Goal: Task Accomplishment & Management: Manage account settings

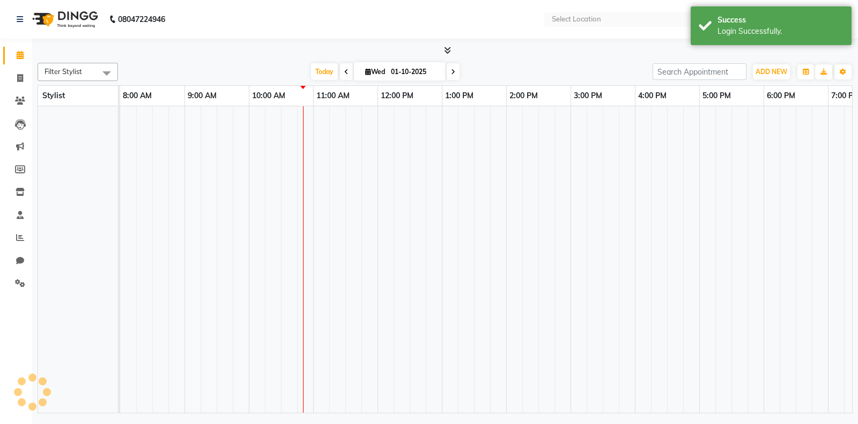
select select "en"
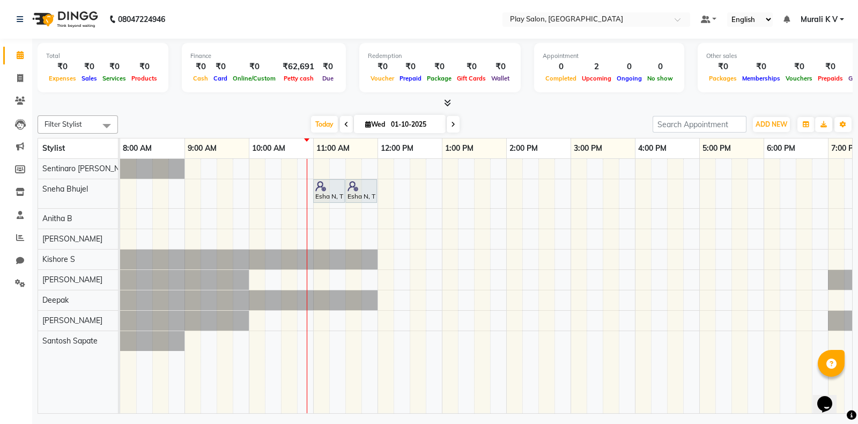
click at [577, 32] on nav "08047224946 Select Location × Play Salon, Saharkarnagar Default Panel My Panel …" at bounding box center [429, 19] width 858 height 39
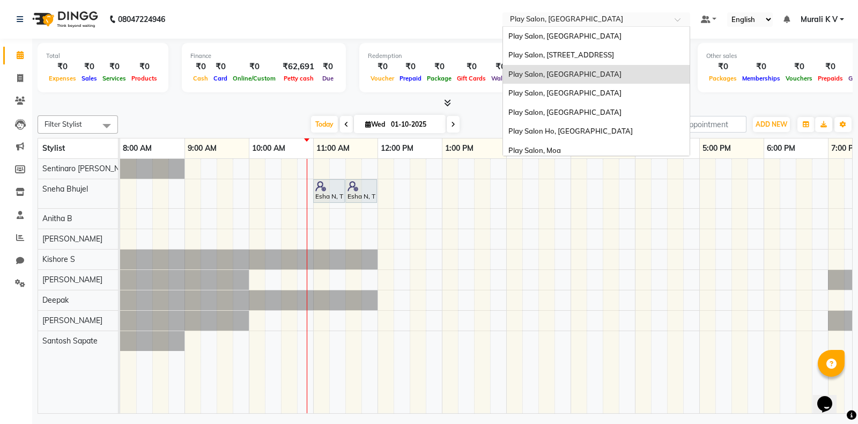
click at [586, 22] on input "text" at bounding box center [585, 20] width 155 height 11
click at [566, 114] on span "Play Salon, [GEOGRAPHIC_DATA]" at bounding box center [564, 112] width 113 height 9
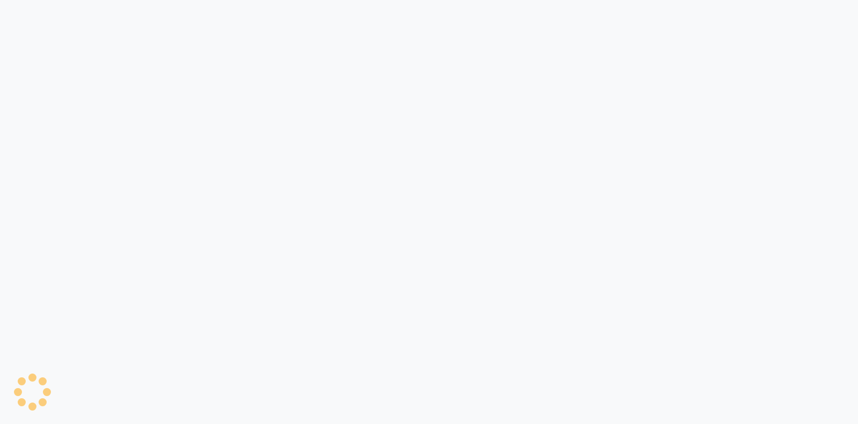
select select "90"
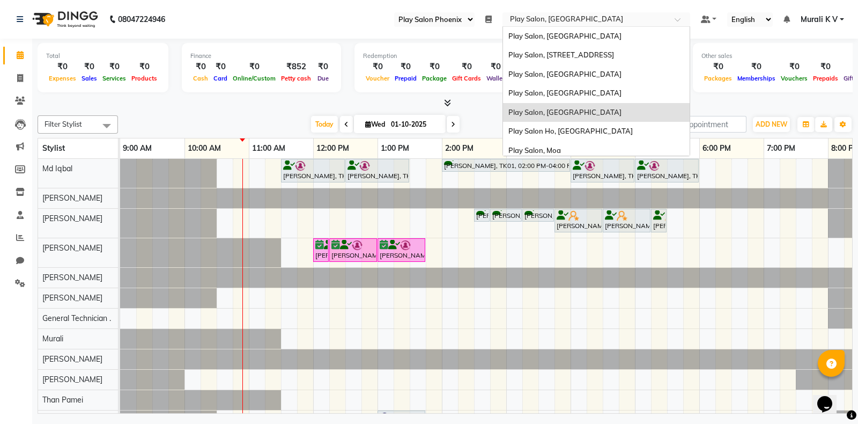
click at [566, 21] on input "text" at bounding box center [585, 20] width 155 height 11
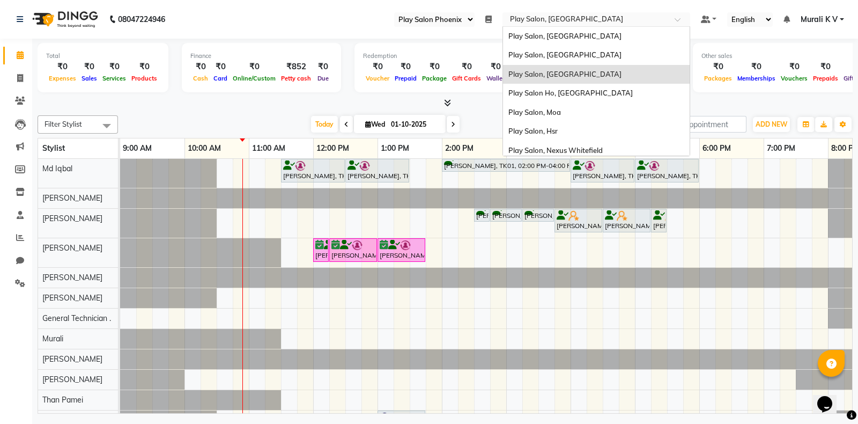
scroll to position [41, 0]
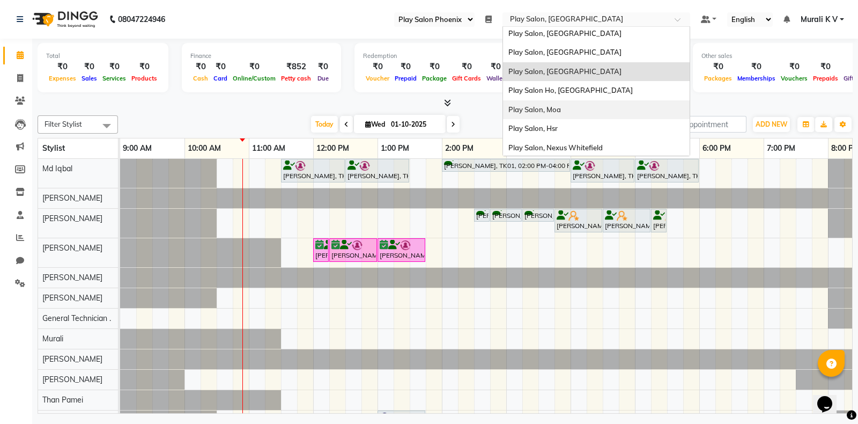
click at [561, 114] on div "Play Salon, Moa" at bounding box center [596, 109] width 187 height 19
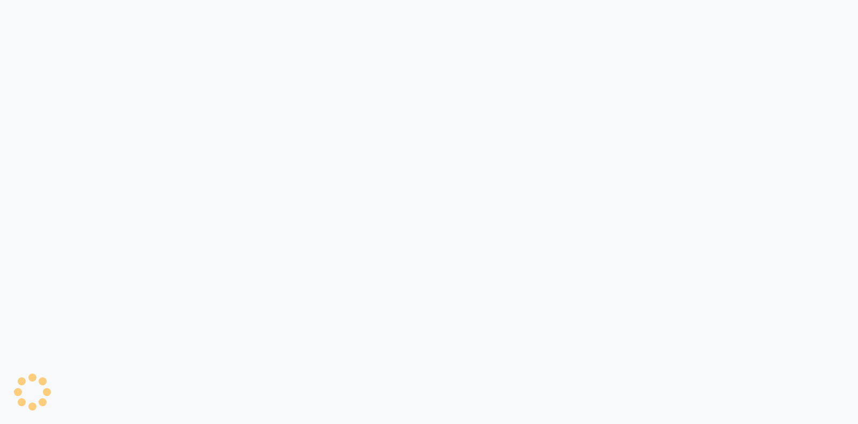
select select "93"
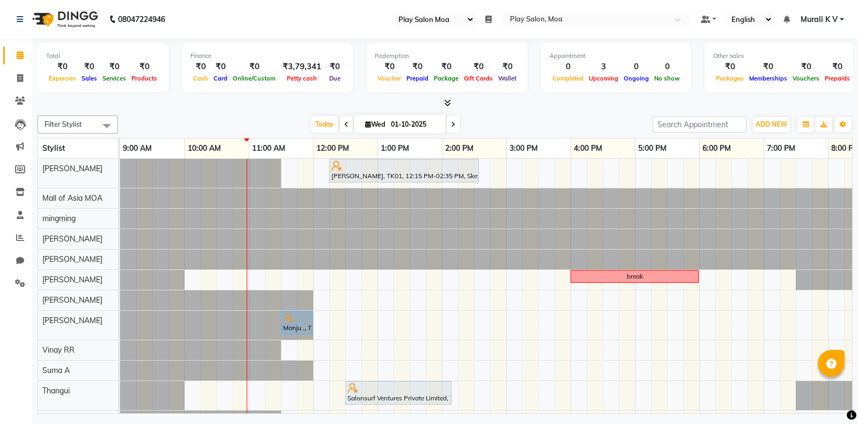
click at [344, 124] on icon at bounding box center [346, 124] width 4 height 6
type input "30-09-2025"
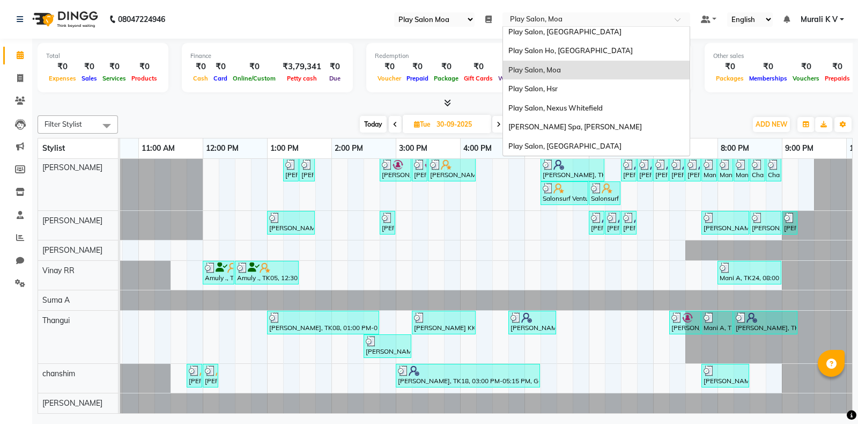
click at [576, 22] on input "text" at bounding box center [585, 20] width 155 height 11
click at [574, 106] on span "Play Salon, Nexus Whitefield" at bounding box center [555, 107] width 94 height 9
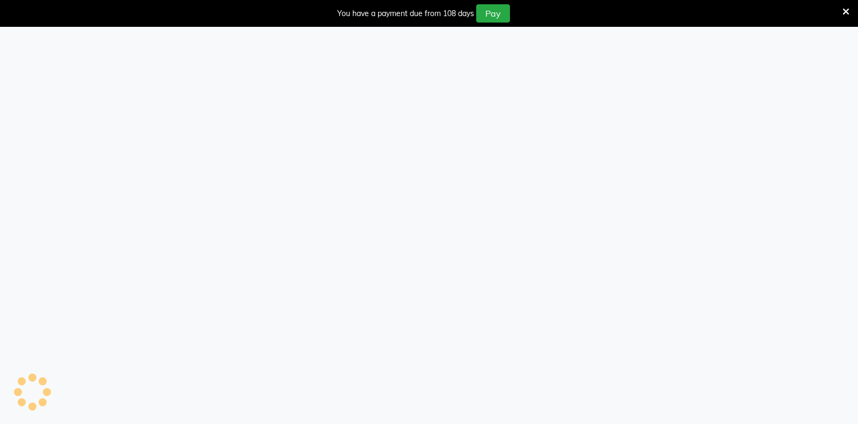
select select "106"
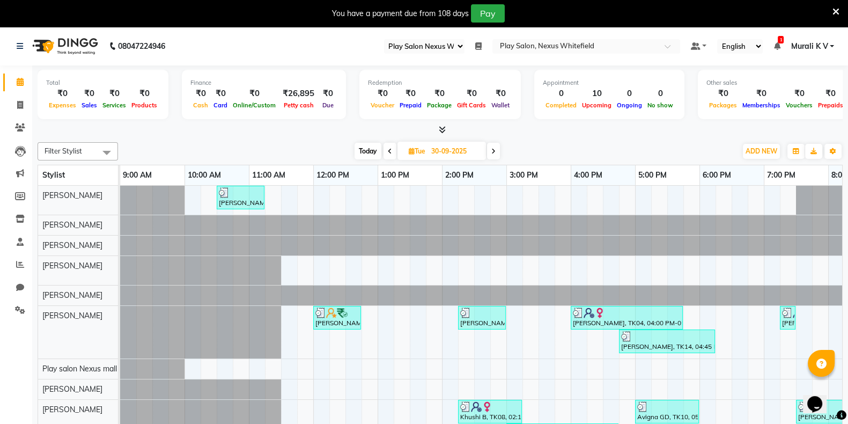
click at [834, 9] on icon at bounding box center [835, 12] width 7 height 10
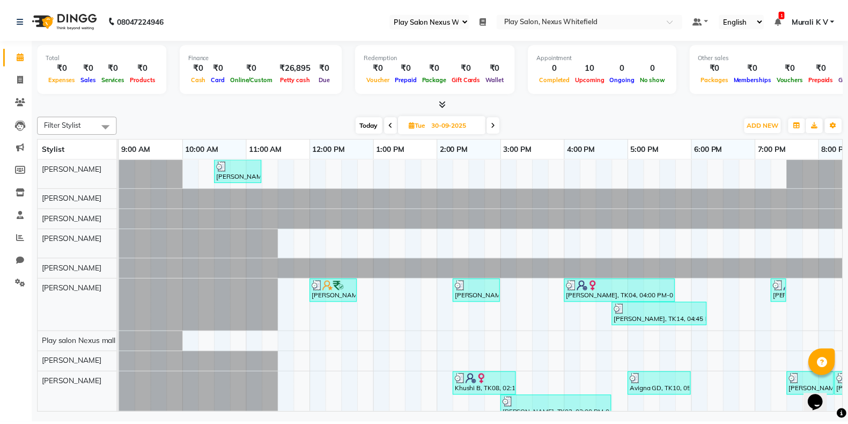
scroll to position [0, 2]
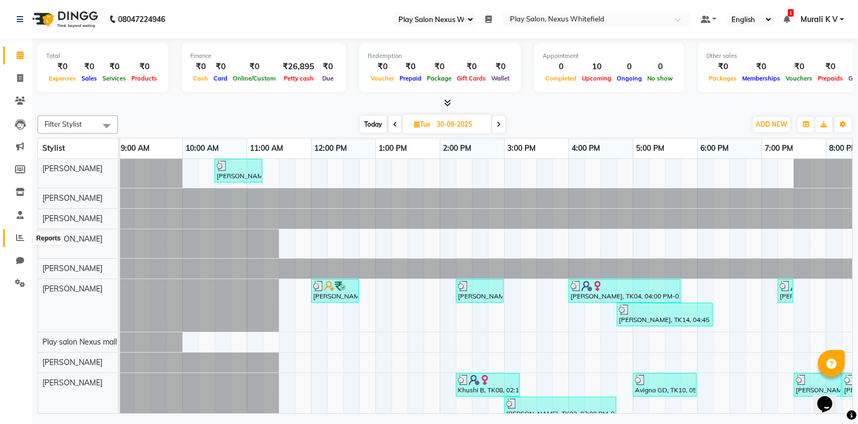
click at [19, 239] on icon at bounding box center [20, 237] width 8 height 8
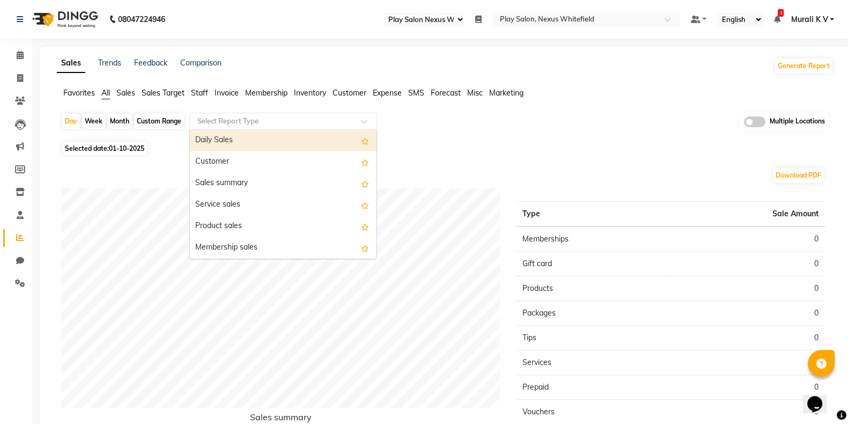
click at [301, 114] on div "Select Report Type" at bounding box center [283, 121] width 188 height 17
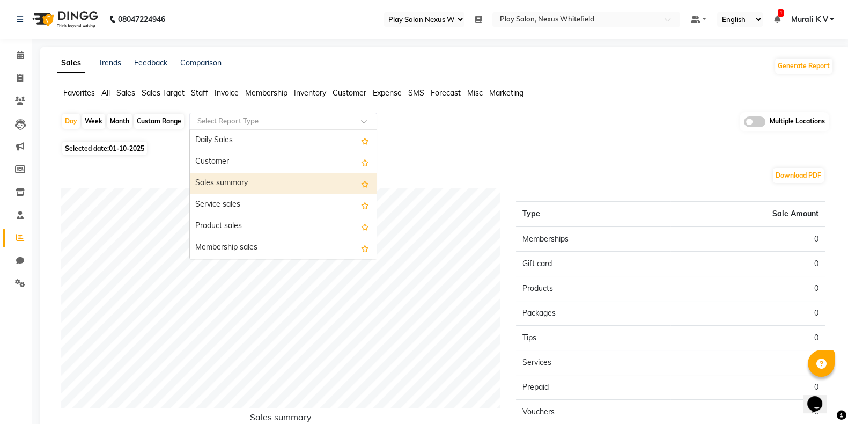
click at [271, 178] on div "Sales summary" at bounding box center [283, 183] width 187 height 21
select select "full_report"
select select "csv"
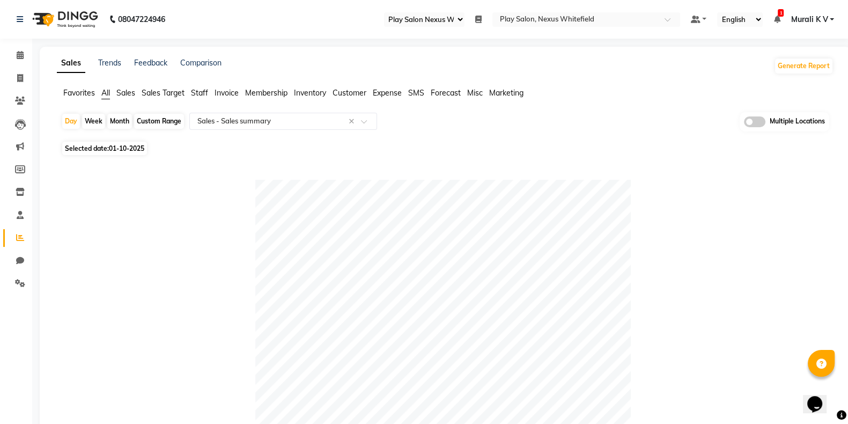
click at [154, 117] on div "Custom Range" at bounding box center [159, 121] width 50 height 15
select select "10"
select select "2025"
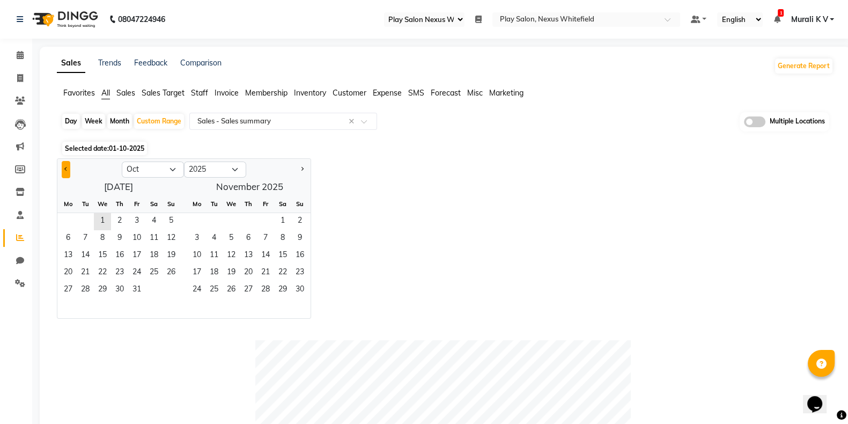
click at [67, 167] on button "Previous month" at bounding box center [66, 169] width 9 height 17
select select "9"
click at [65, 220] on span "1" at bounding box center [68, 221] width 17 height 17
click at [82, 284] on span "30" at bounding box center [85, 289] width 17 height 17
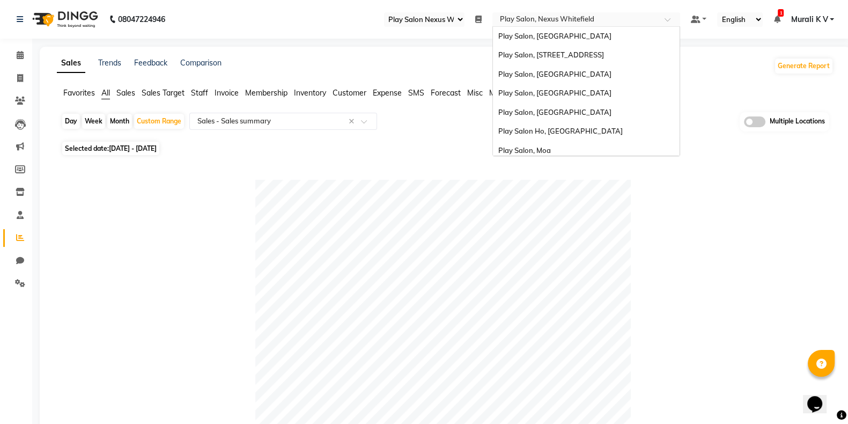
click at [557, 15] on input "text" at bounding box center [575, 20] width 155 height 11
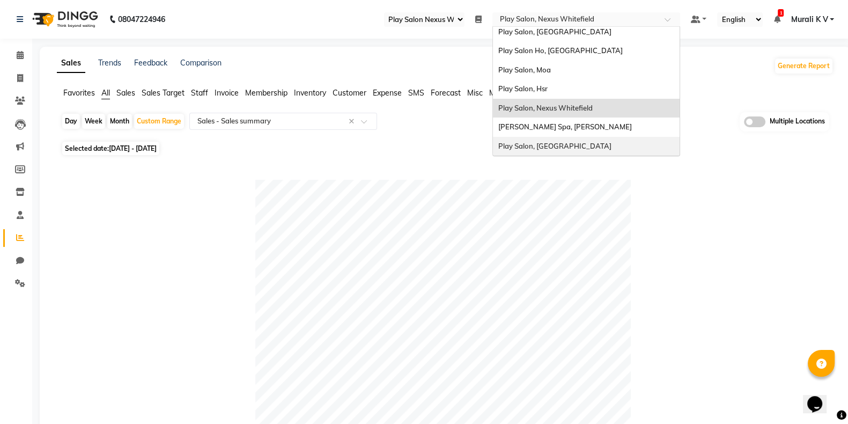
click at [569, 140] on div "Play Salon, Mantri Mall" at bounding box center [586, 146] width 187 height 19
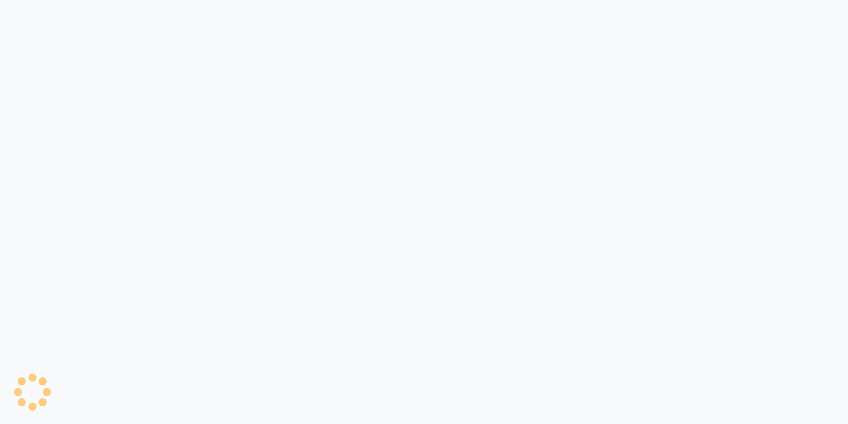
select select "89"
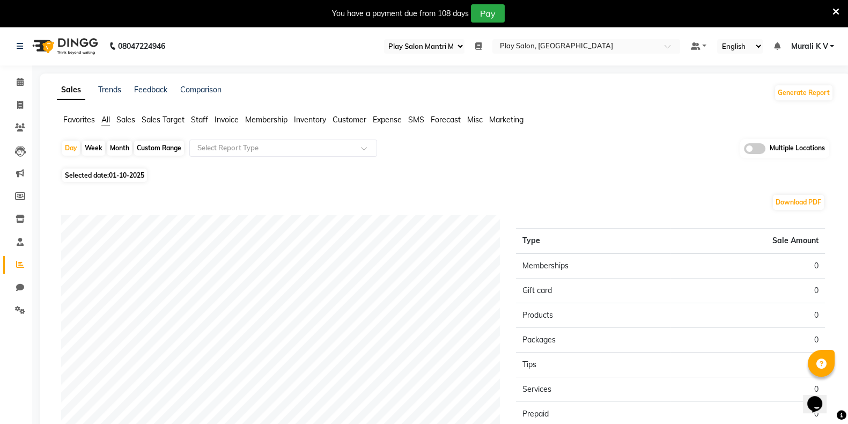
click at [156, 149] on div "Custom Range" at bounding box center [159, 147] width 50 height 15
select select "10"
select select "2025"
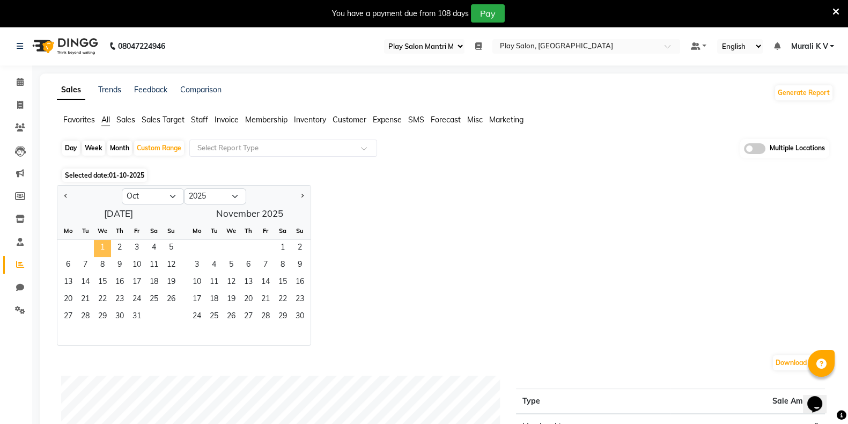
click at [102, 249] on span "1" at bounding box center [102, 248] width 17 height 17
click at [68, 194] on button "Previous month" at bounding box center [66, 196] width 9 height 17
select select "9"
click at [65, 250] on span "1" at bounding box center [68, 248] width 17 height 17
click at [87, 315] on span "30" at bounding box center [85, 316] width 17 height 17
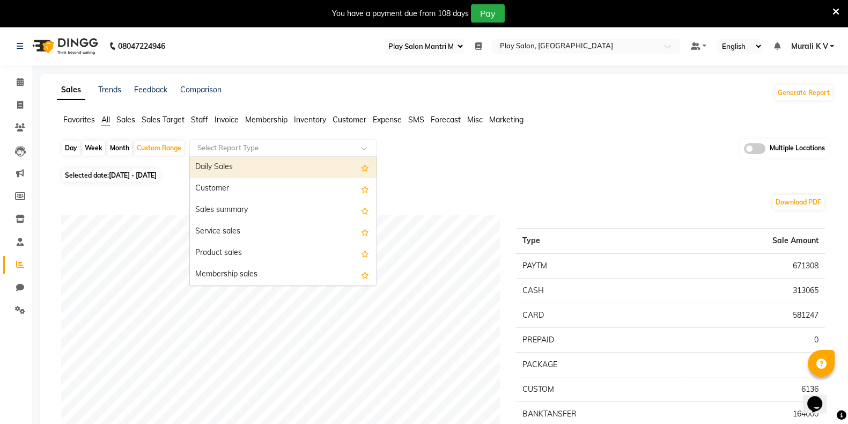
click at [234, 145] on input "text" at bounding box center [272, 148] width 154 height 11
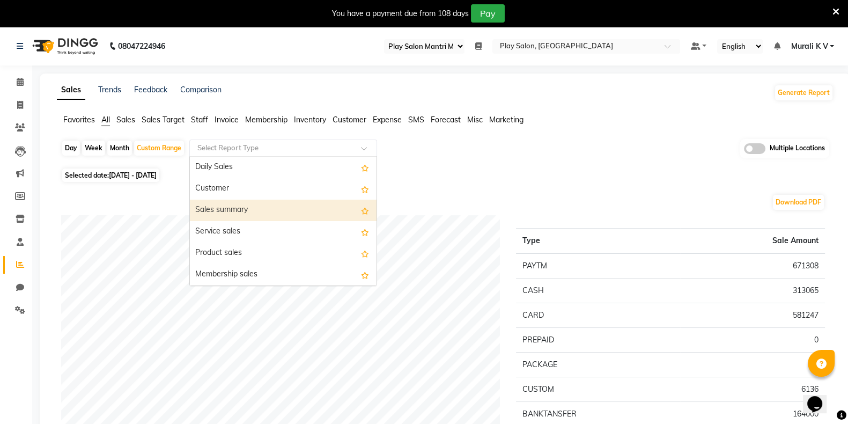
click at [236, 208] on div "Sales summary" at bounding box center [283, 209] width 187 height 21
select select "full_report"
select select "csv"
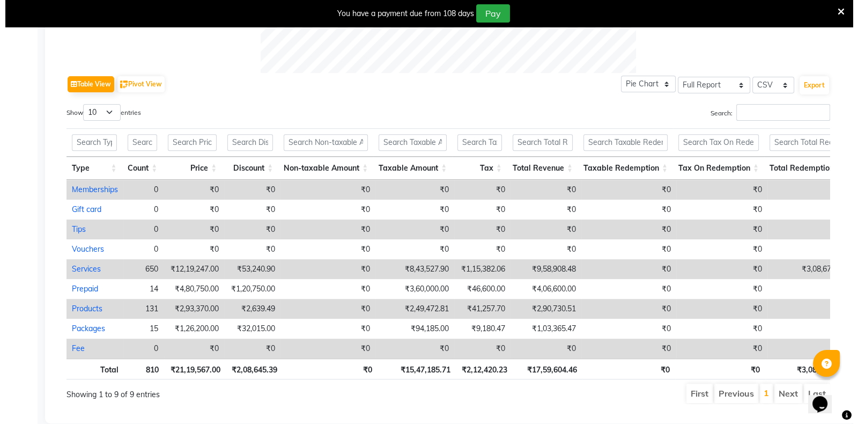
scroll to position [510, 0]
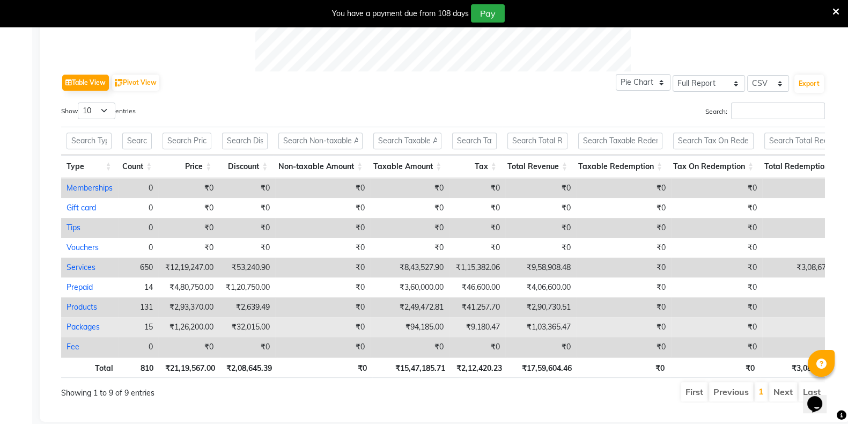
click at [71, 323] on link "Packages" at bounding box center [82, 327] width 33 height 10
select select "full_report"
select select "csv"
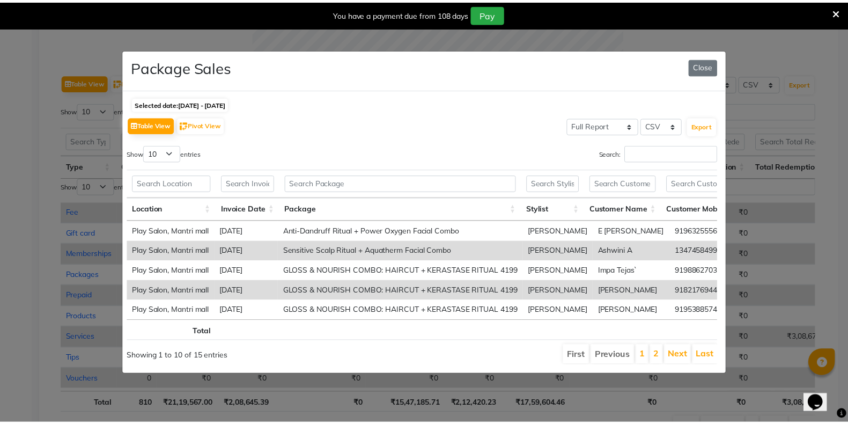
scroll to position [108, 0]
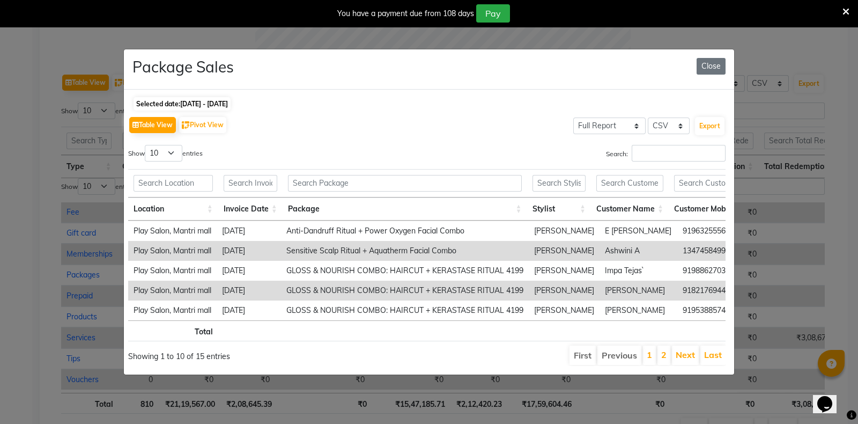
click at [848, 11] on icon at bounding box center [845, 12] width 7 height 10
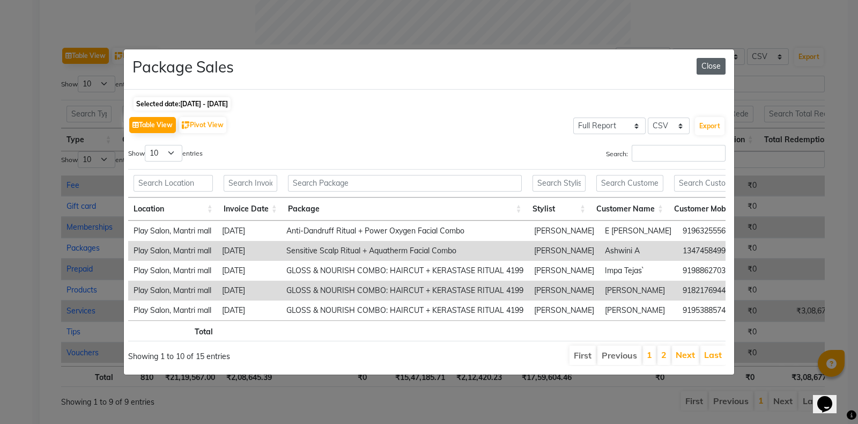
click at [707, 66] on button "Close" at bounding box center [710, 66] width 29 height 17
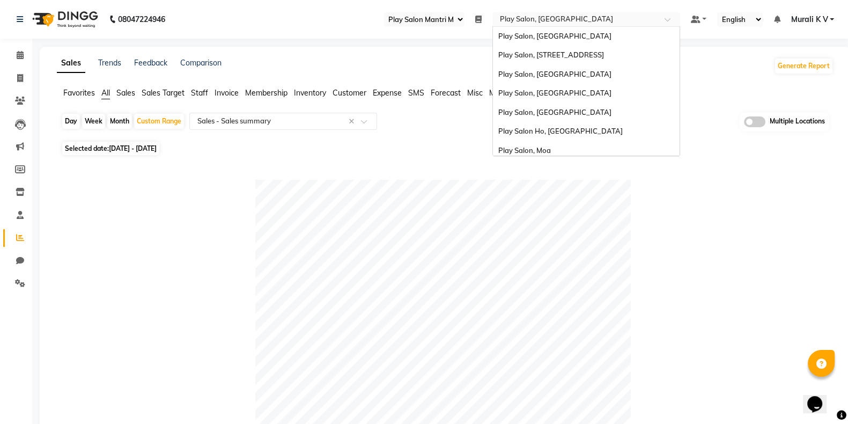
scroll to position [80, 0]
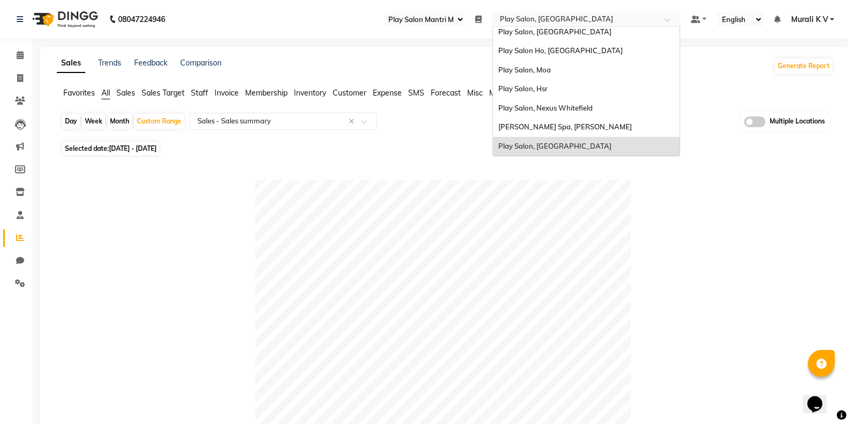
click at [552, 23] on input "text" at bounding box center [575, 20] width 155 height 11
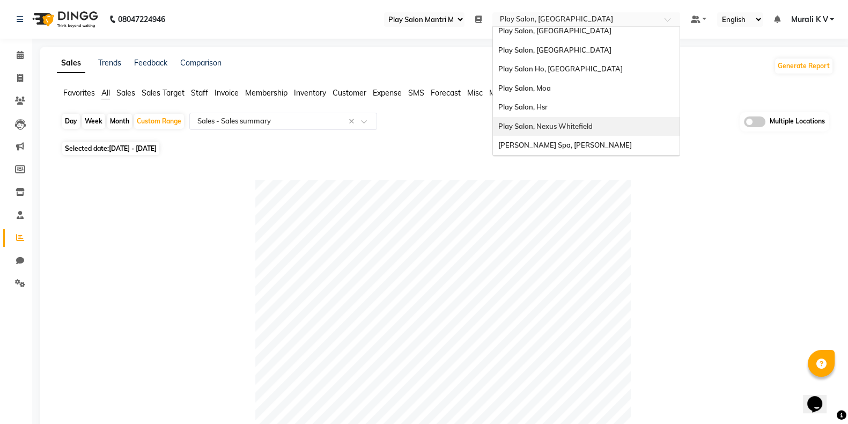
scroll to position [61, 0]
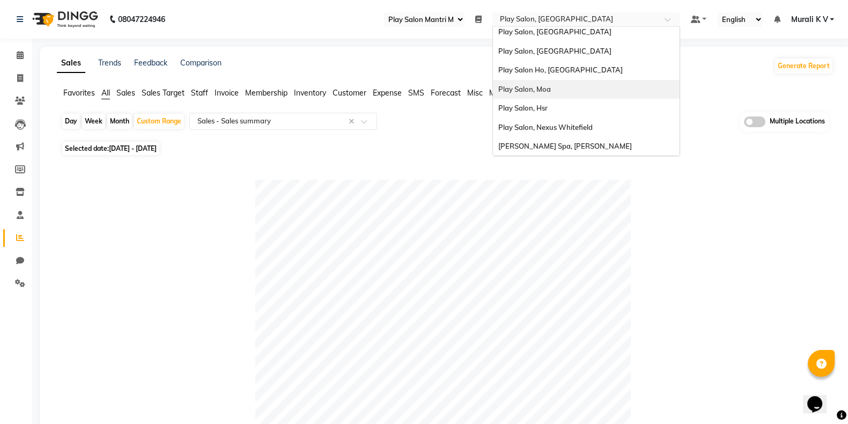
click at [557, 85] on div "Play Salon, Moa" at bounding box center [586, 89] width 187 height 19
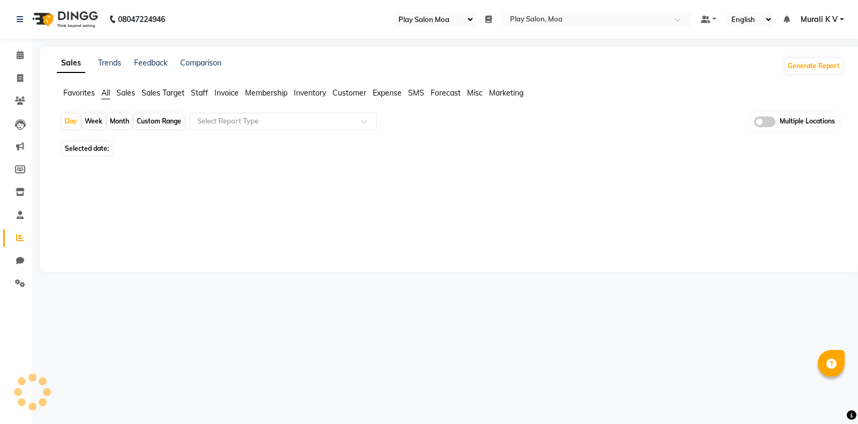
select select "93"
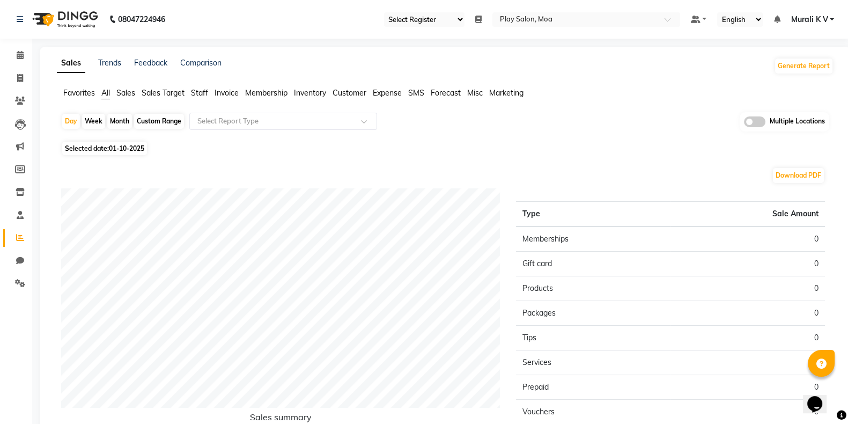
click at [155, 122] on div "Custom Range" at bounding box center [159, 121] width 50 height 15
select select "10"
select select "2025"
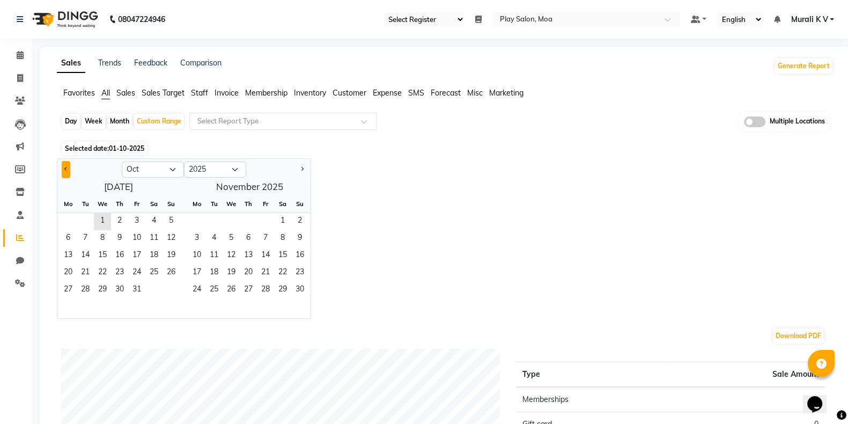
click at [69, 170] on button "Previous month" at bounding box center [66, 169] width 9 height 17
select select "9"
click at [68, 221] on span "1" at bounding box center [68, 221] width 17 height 17
click at [83, 287] on span "30" at bounding box center [85, 289] width 17 height 17
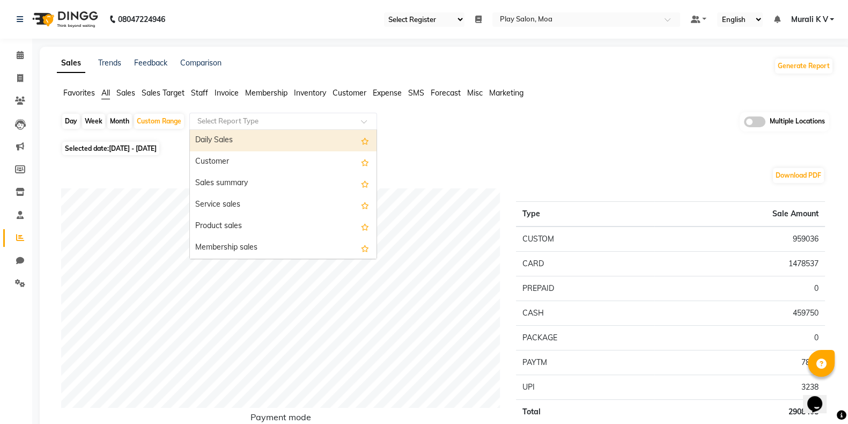
click at [272, 122] on input "text" at bounding box center [272, 121] width 154 height 11
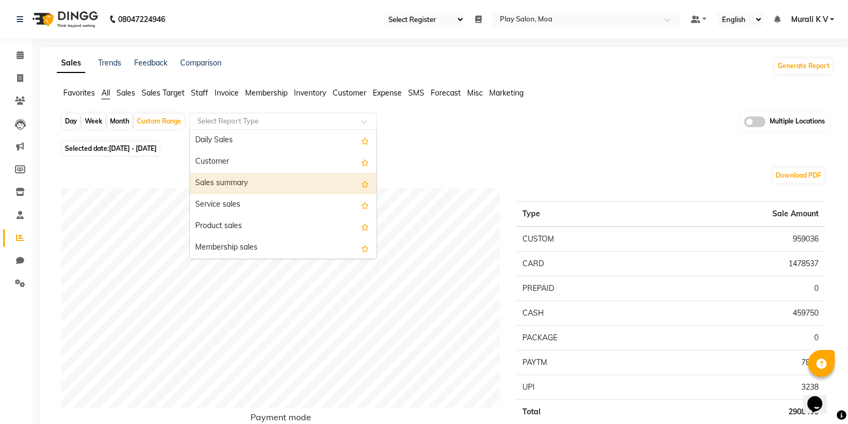
click at [255, 179] on div "Sales summary" at bounding box center [283, 183] width 187 height 21
select select "full_report"
select select "csv"
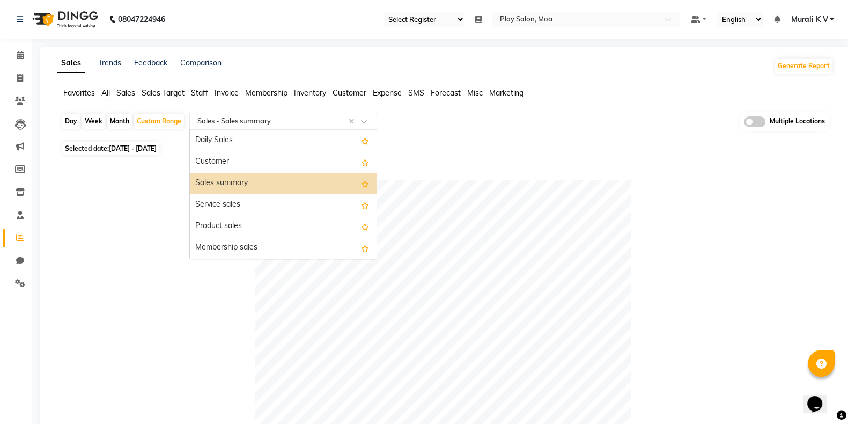
click at [271, 118] on input "text" at bounding box center [272, 121] width 154 height 11
click at [543, 18] on input "text" at bounding box center [575, 20] width 155 height 11
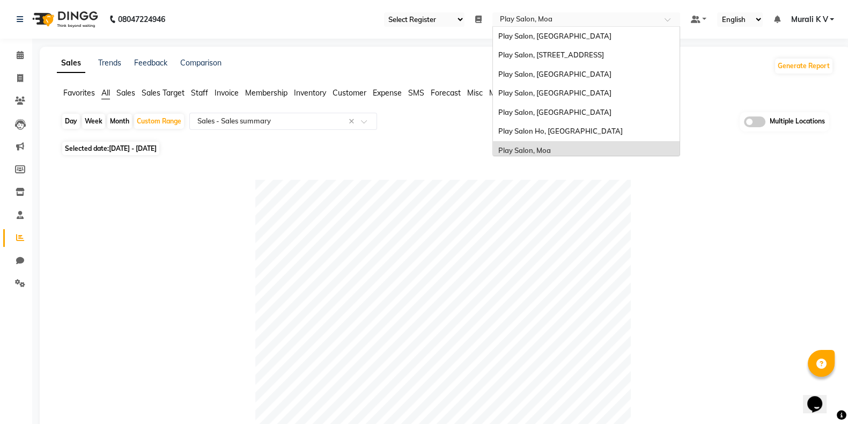
scroll to position [80, 0]
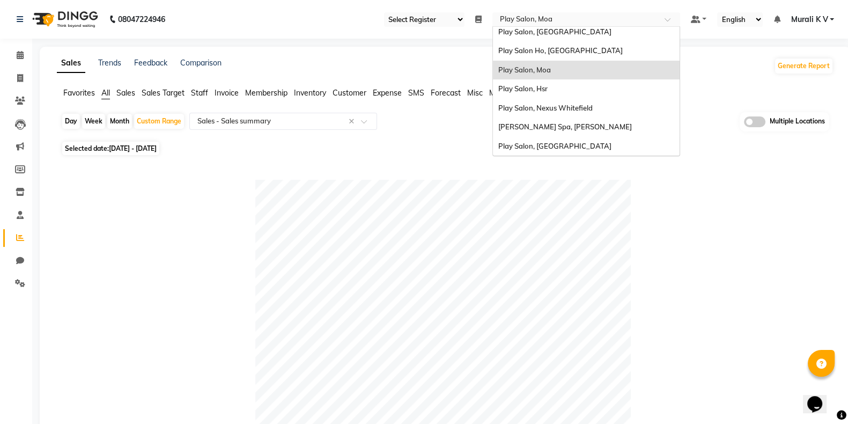
click at [545, 24] on input "text" at bounding box center [575, 20] width 155 height 11
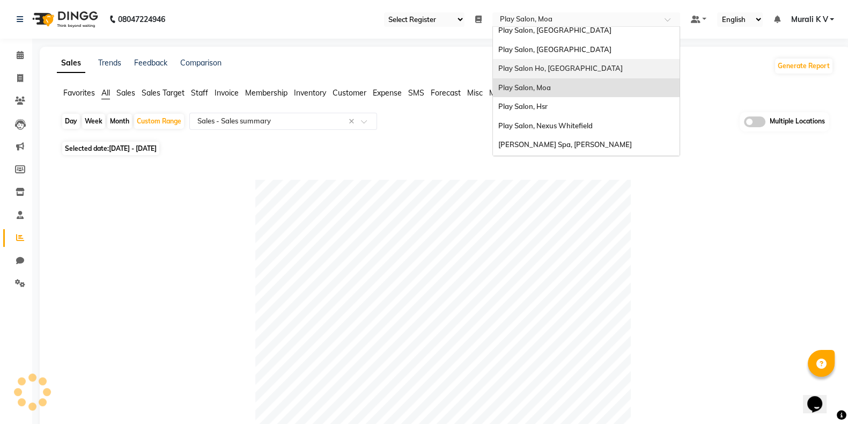
scroll to position [62, 0]
click at [574, 51] on span "Play Salon, [GEOGRAPHIC_DATA]" at bounding box center [554, 50] width 113 height 9
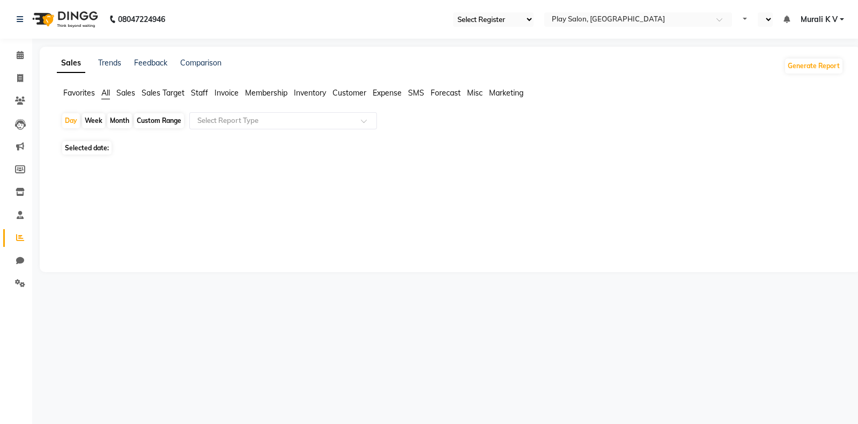
select select "90"
select select "en"
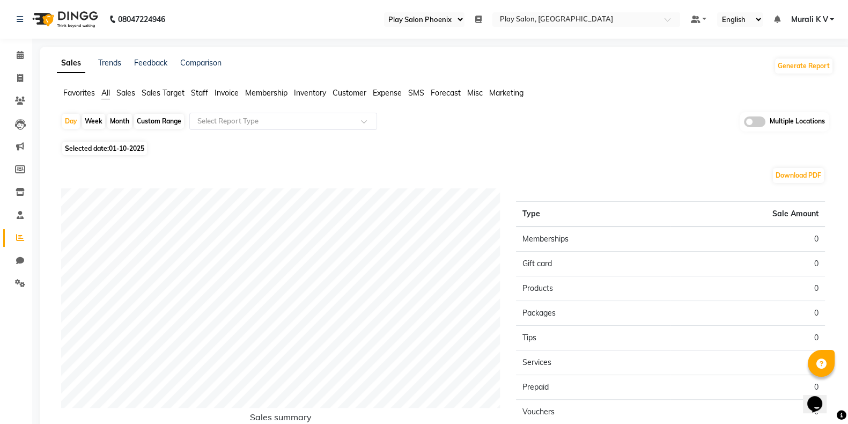
click at [169, 123] on div "Custom Range" at bounding box center [159, 121] width 50 height 15
select select "10"
select select "2025"
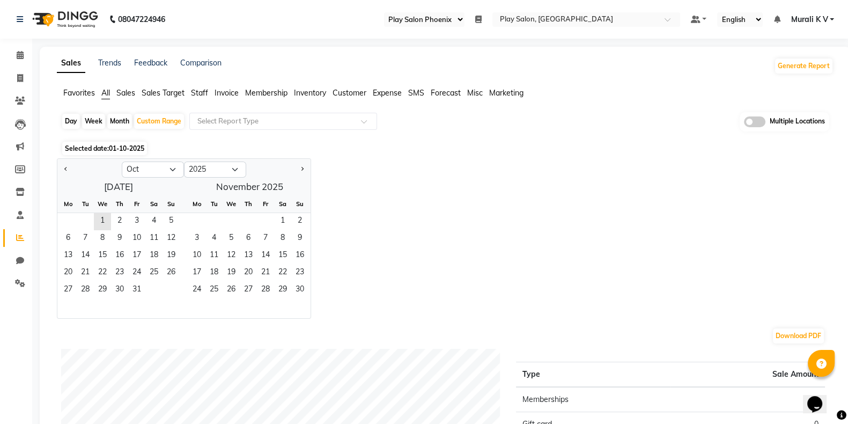
click at [58, 165] on div at bounding box center [89, 169] width 64 height 17
click at [67, 170] on button "Previous month" at bounding box center [66, 169] width 9 height 17
select select "9"
click at [73, 228] on span "1" at bounding box center [68, 221] width 17 height 17
click at [88, 288] on span "30" at bounding box center [85, 289] width 17 height 17
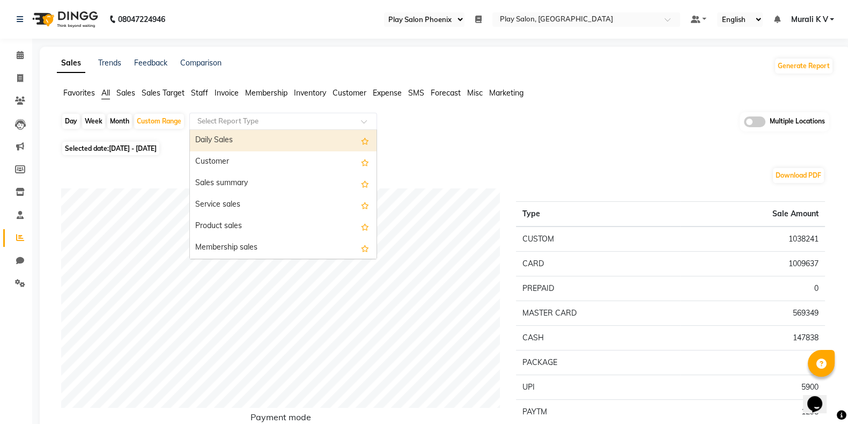
click at [266, 123] on input "text" at bounding box center [272, 121] width 154 height 11
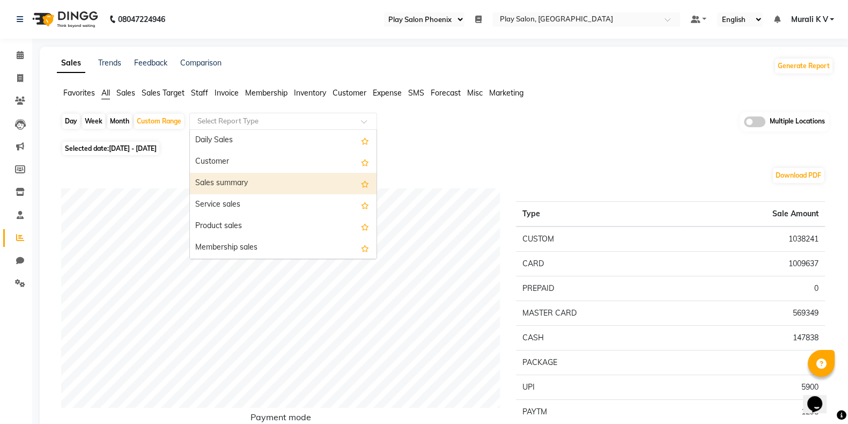
click at [263, 180] on div "Sales summary" at bounding box center [283, 183] width 187 height 21
select select "full_report"
select select "csv"
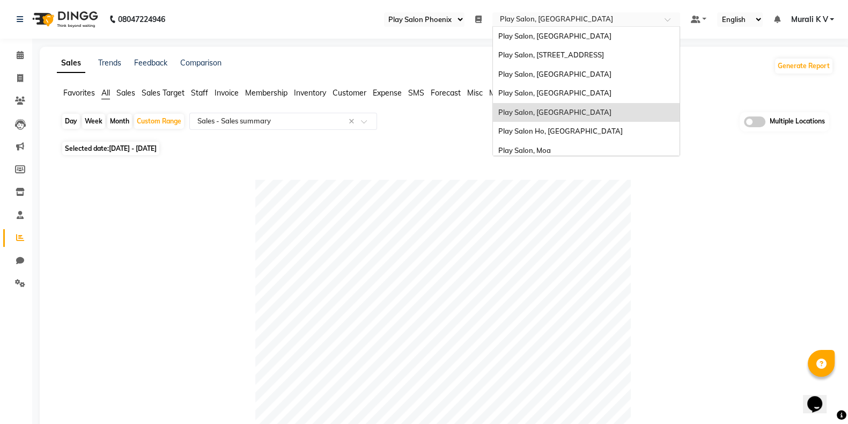
click at [542, 20] on input "text" at bounding box center [575, 20] width 155 height 11
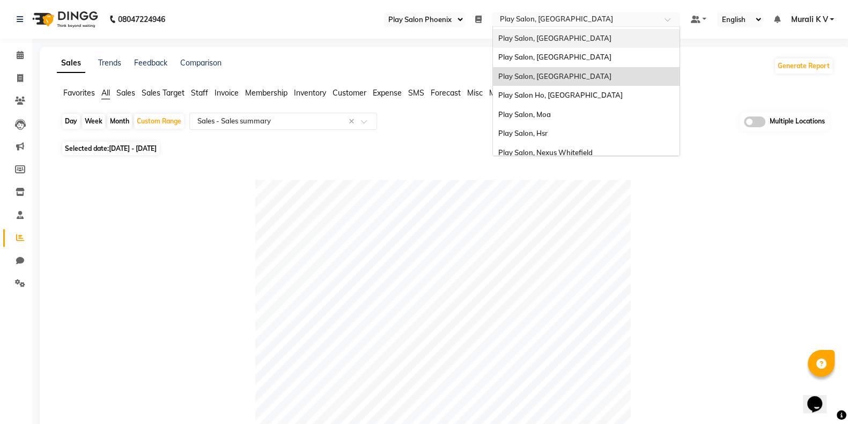
scroll to position [41, 0]
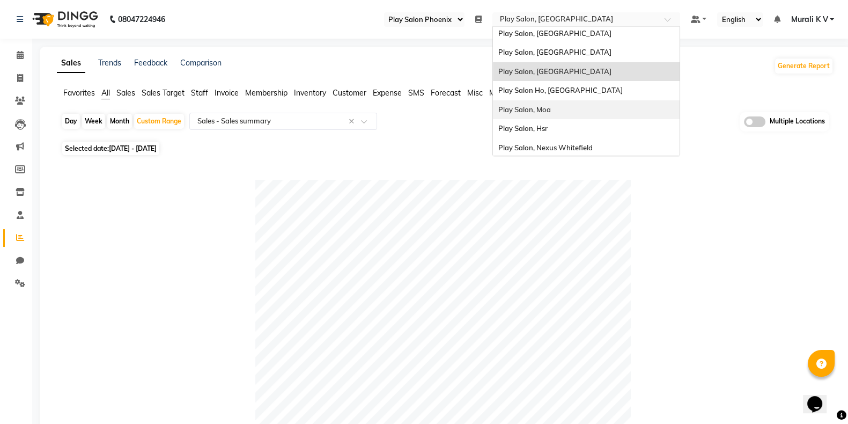
click at [547, 113] on span "Play Salon, Moa" at bounding box center [524, 109] width 53 height 9
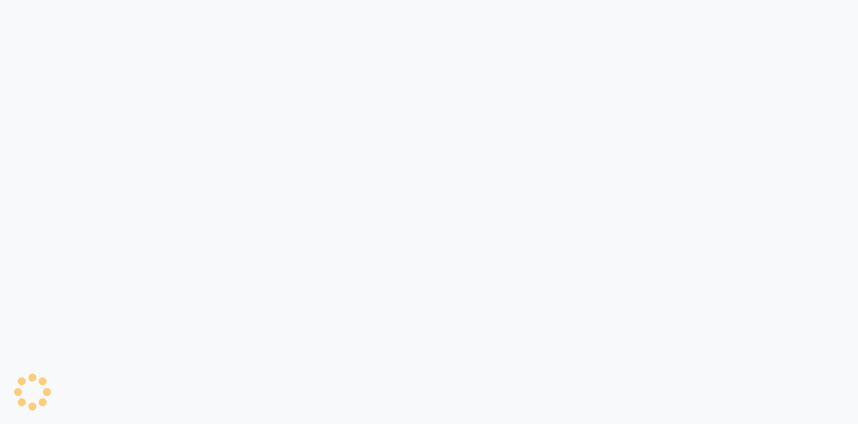
select select "93"
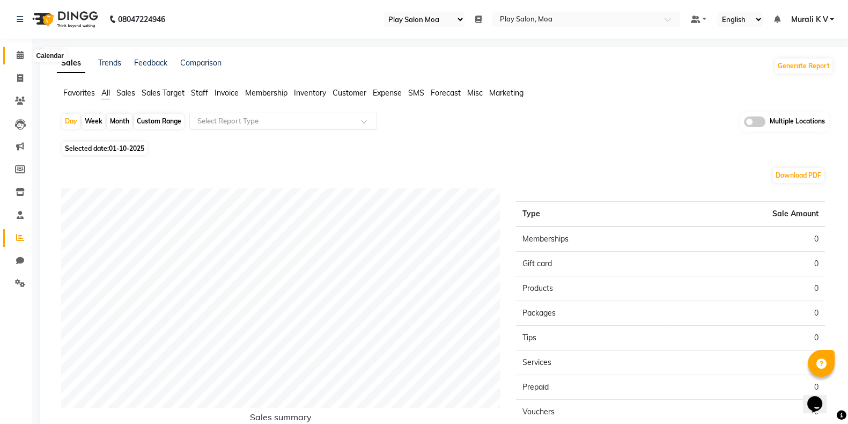
click at [17, 53] on icon at bounding box center [20, 55] width 7 height 8
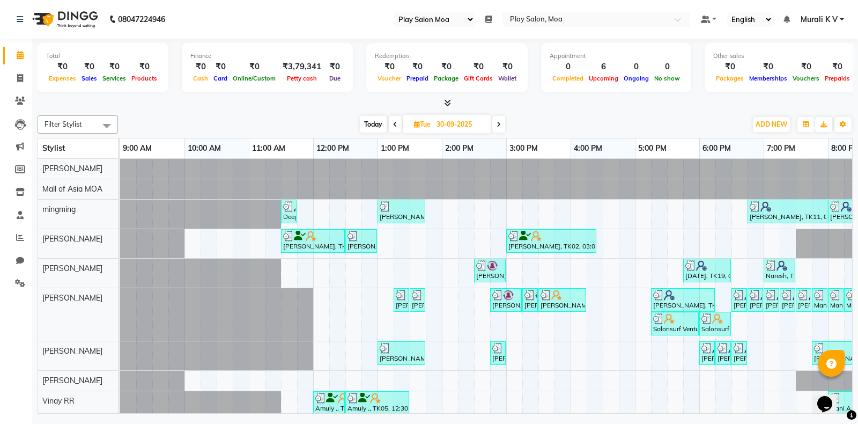
click at [393, 124] on icon at bounding box center [395, 124] width 4 height 6
type input "29-09-2025"
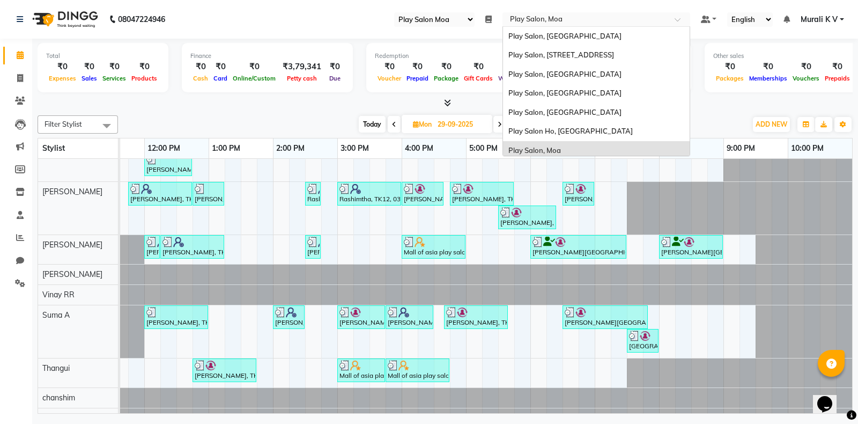
click at [534, 17] on input "text" at bounding box center [585, 20] width 155 height 11
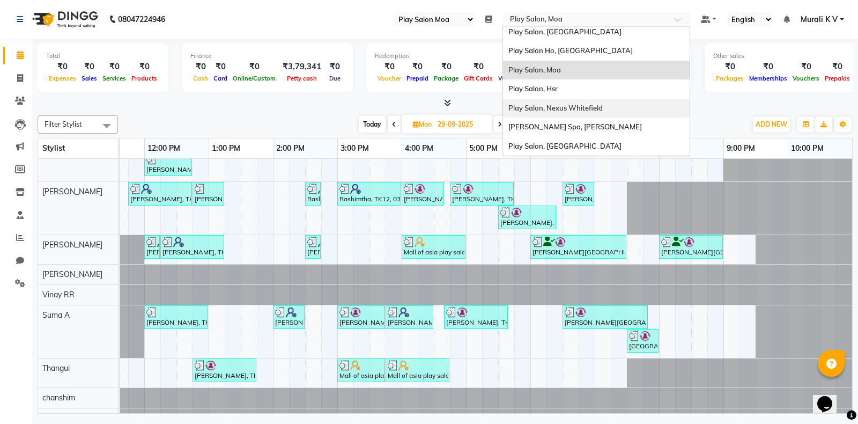
click at [585, 110] on span "Play Salon, Nexus Whitefield" at bounding box center [555, 107] width 94 height 9
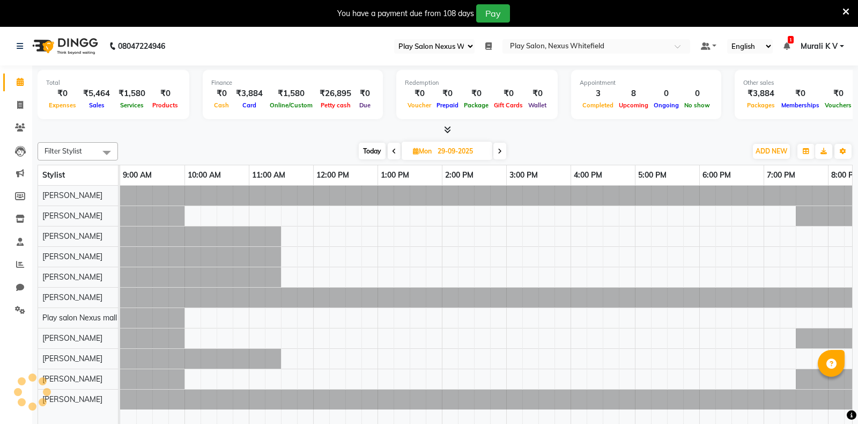
select select "106"
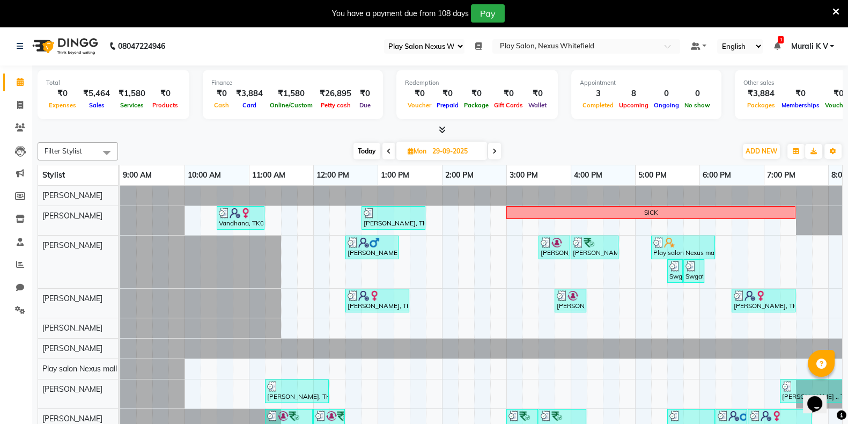
click at [496, 154] on span at bounding box center [494, 151] width 13 height 17
type input "30-09-2025"
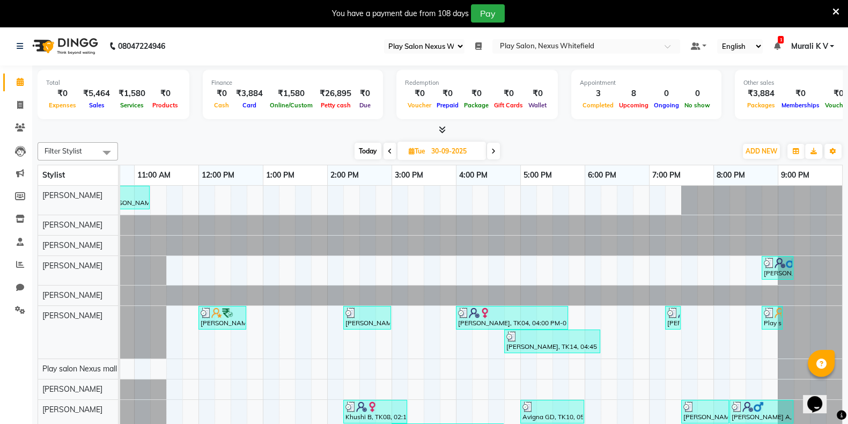
scroll to position [83, 0]
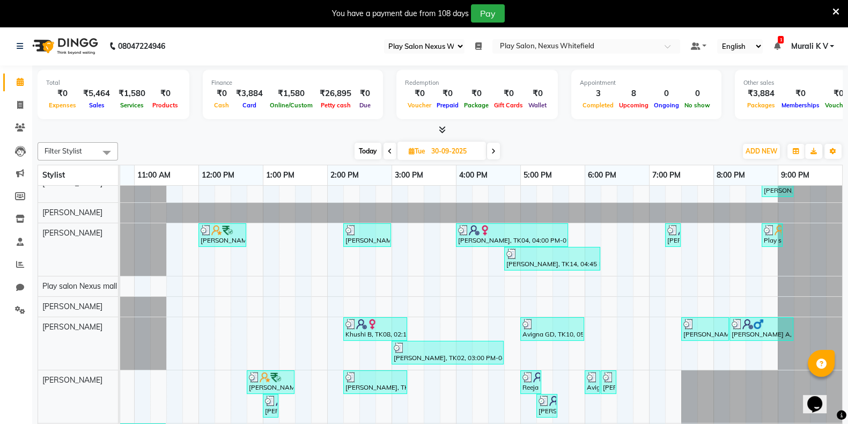
click at [442, 153] on input "30-09-2025" at bounding box center [455, 151] width 54 height 16
select select "9"
select select "2025"
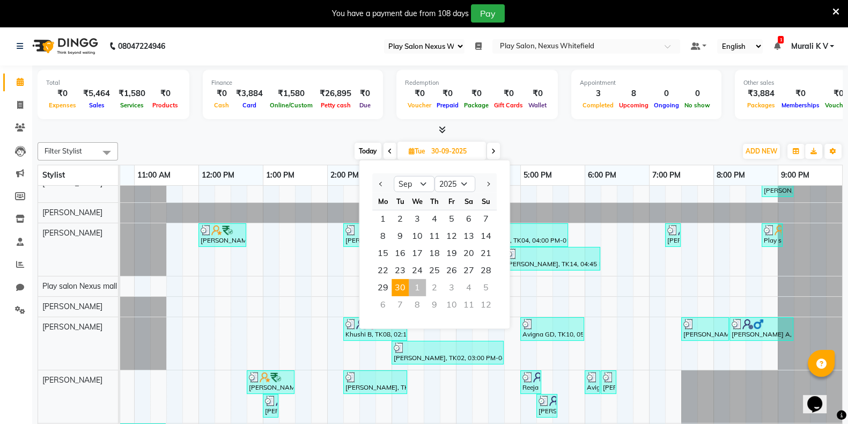
click at [414, 292] on div "1" at bounding box center [417, 287] width 17 height 17
type input "01-10-2025"
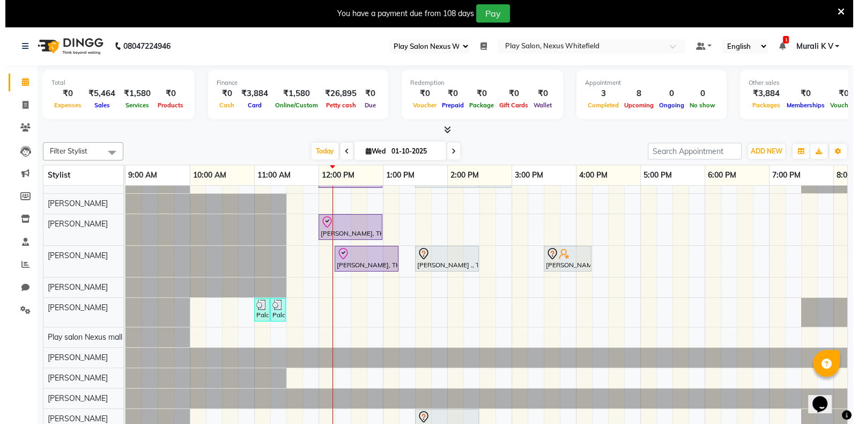
scroll to position [0, 0]
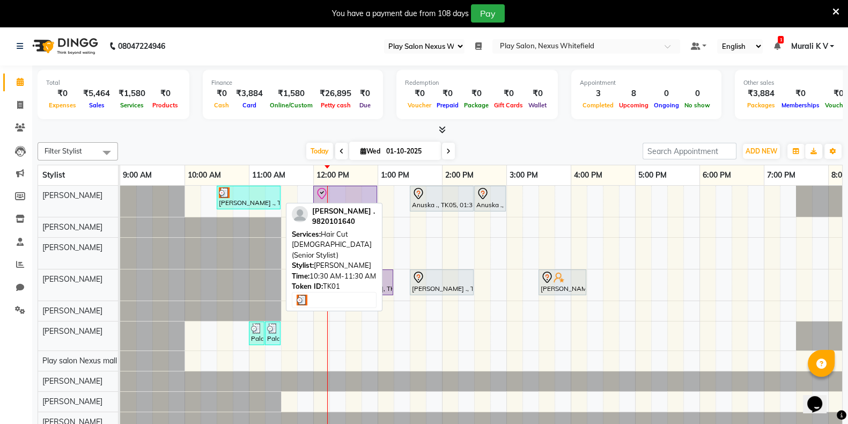
click at [221, 191] on img at bounding box center [224, 192] width 11 height 11
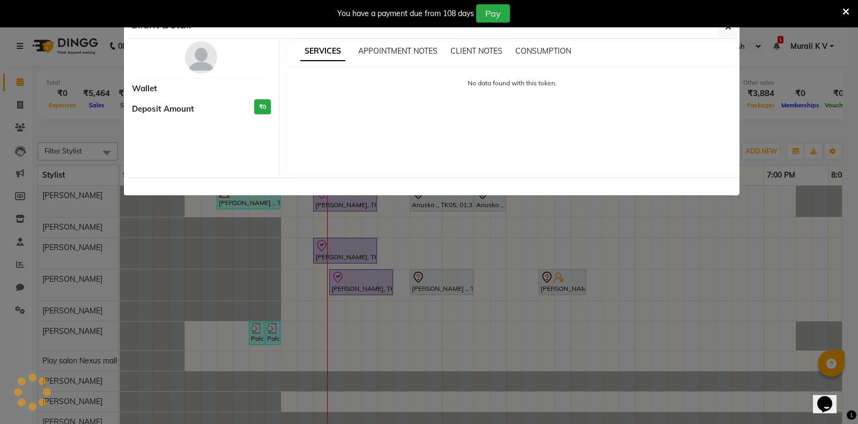
select select "3"
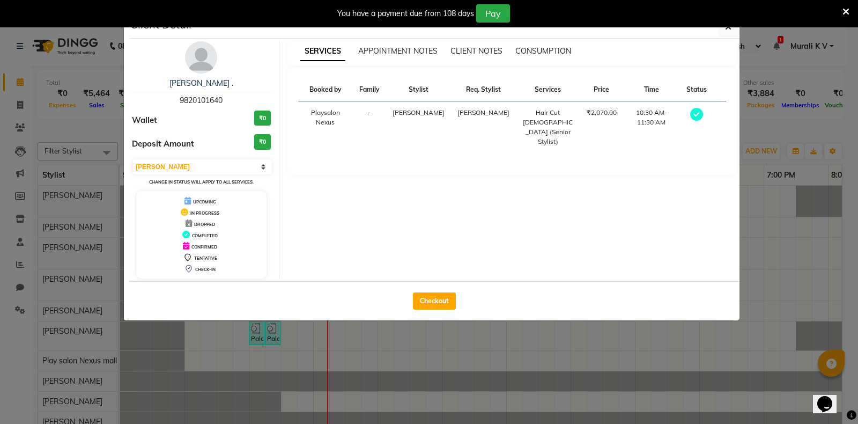
click at [844, 13] on icon at bounding box center [845, 12] width 7 height 10
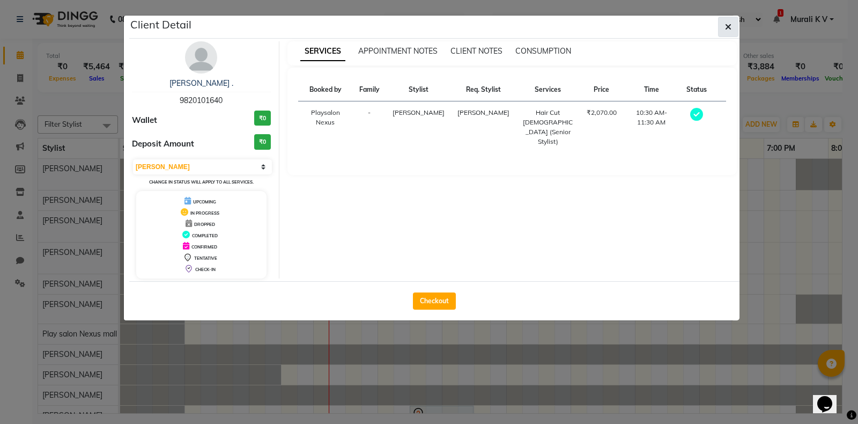
click at [727, 26] on icon "button" at bounding box center [728, 27] width 6 height 9
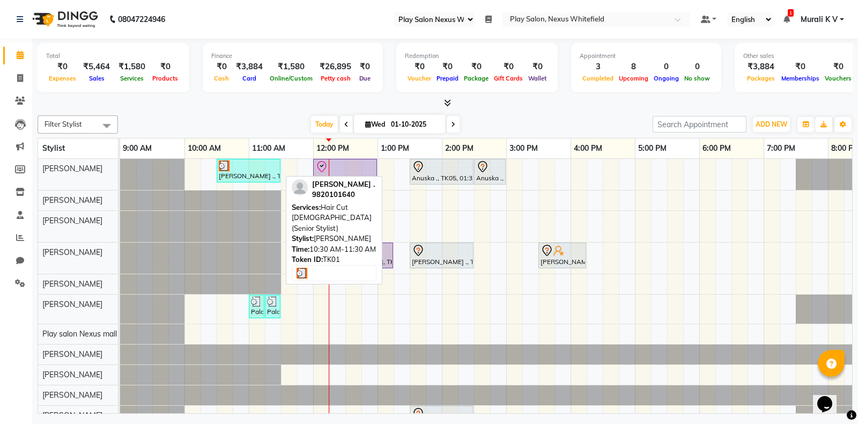
click at [221, 164] on img at bounding box center [224, 165] width 11 height 11
select select "3"
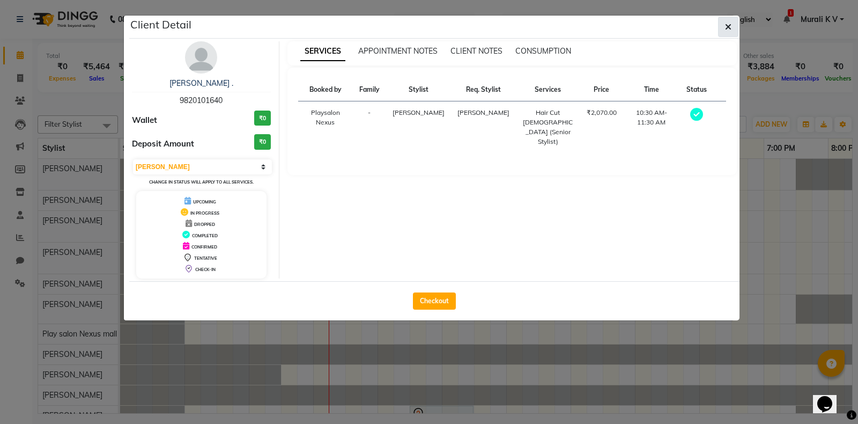
click at [729, 23] on icon "button" at bounding box center [728, 27] width 6 height 9
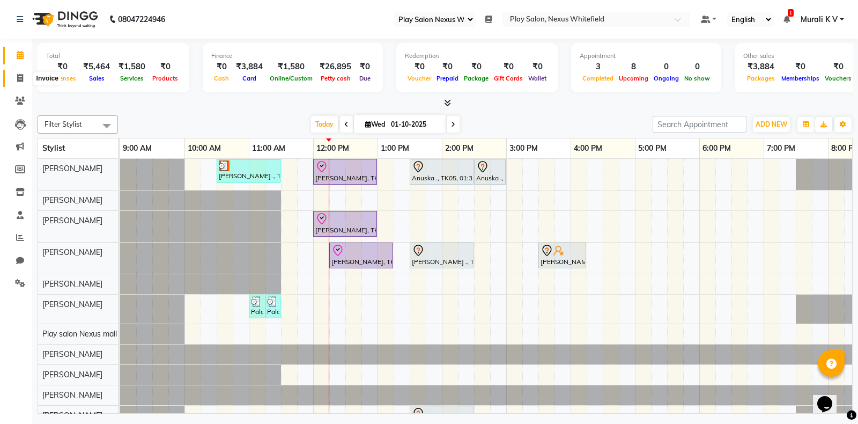
click at [20, 81] on icon at bounding box center [20, 78] width 6 height 8
select select "service"
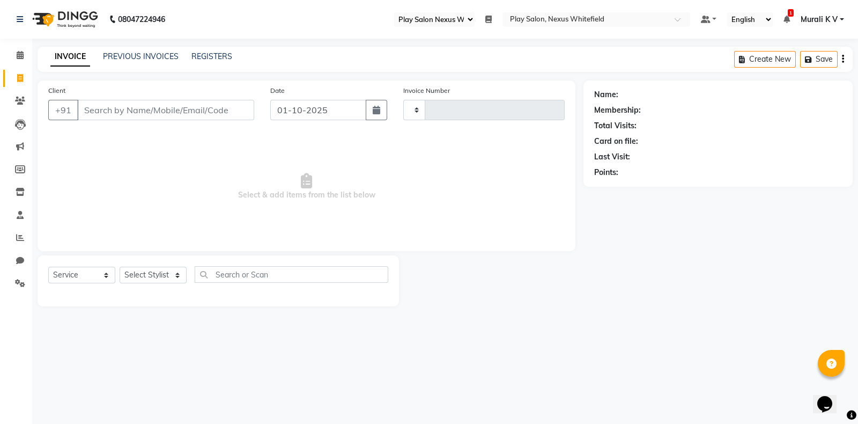
type input "3843"
select select "8356"
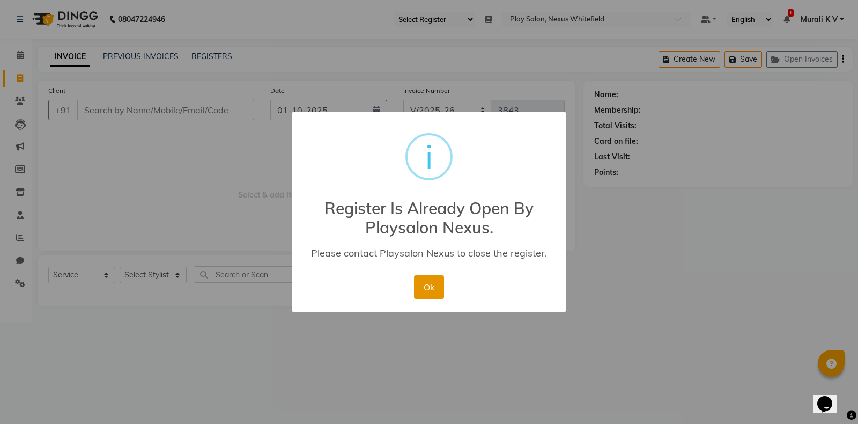
click at [432, 289] on button "Ok" at bounding box center [428, 287] width 29 height 24
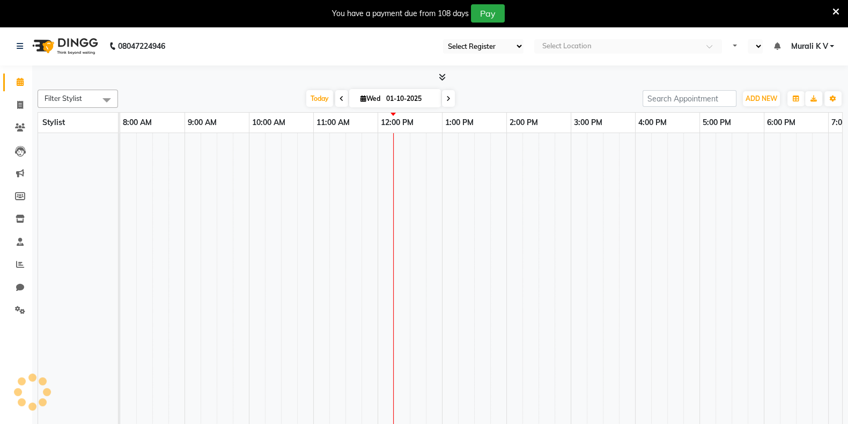
select select "106"
select select "en"
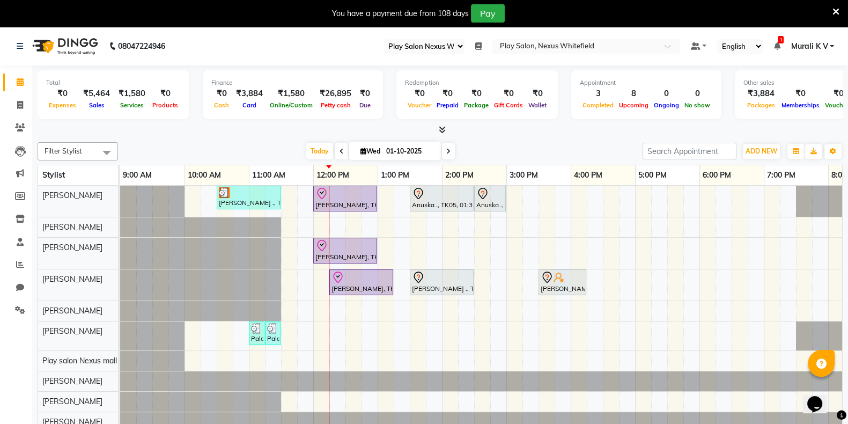
click at [836, 9] on icon at bounding box center [835, 12] width 7 height 10
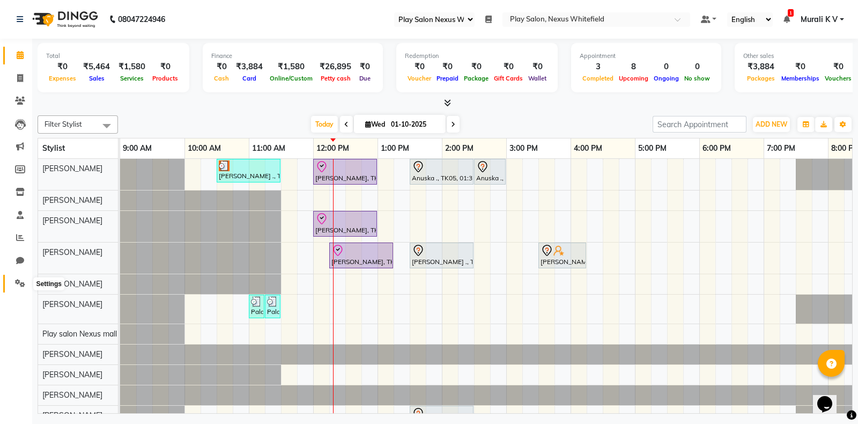
click at [16, 278] on span at bounding box center [20, 283] width 19 height 12
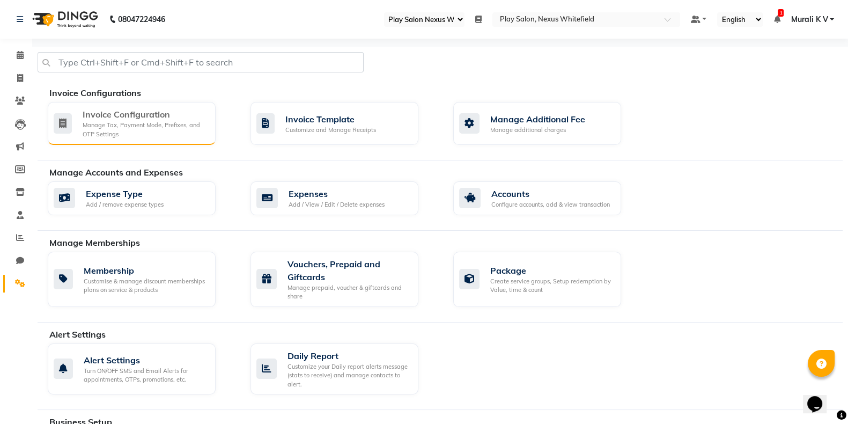
click at [117, 134] on div "Manage Tax, Payment Mode, Prefixes, and OTP Settings" at bounding box center [145, 130] width 124 height 18
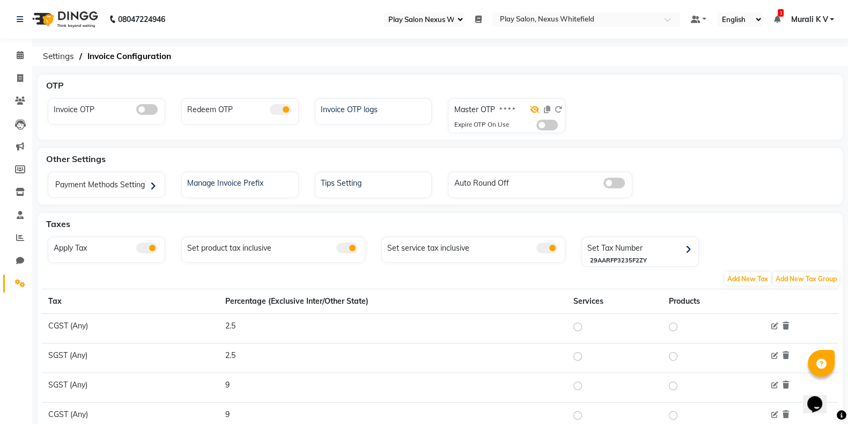
click at [533, 110] on icon at bounding box center [535, 110] width 10 height 8
click at [533, 110] on icon at bounding box center [535, 110] width 9 height 8
click at [17, 55] on icon at bounding box center [20, 55] width 7 height 8
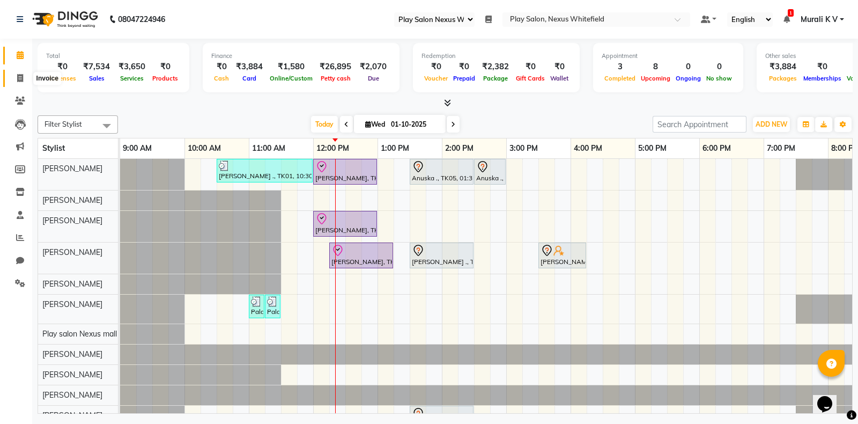
click at [17, 79] on icon at bounding box center [20, 78] width 6 height 8
select select "service"
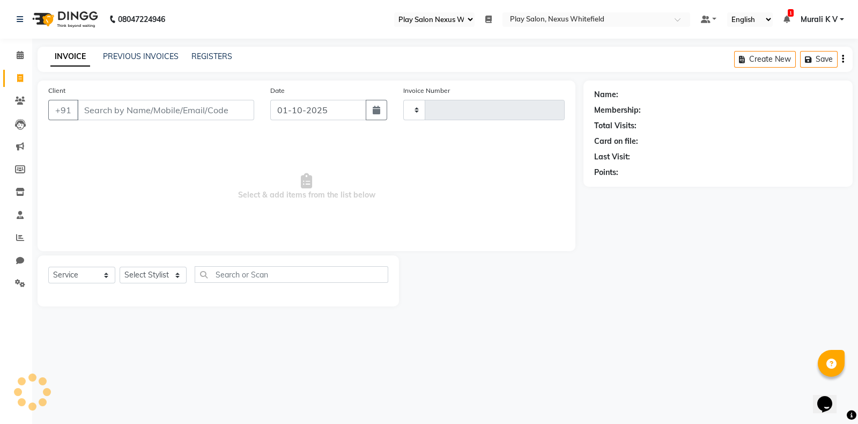
type input "3844"
select select "8356"
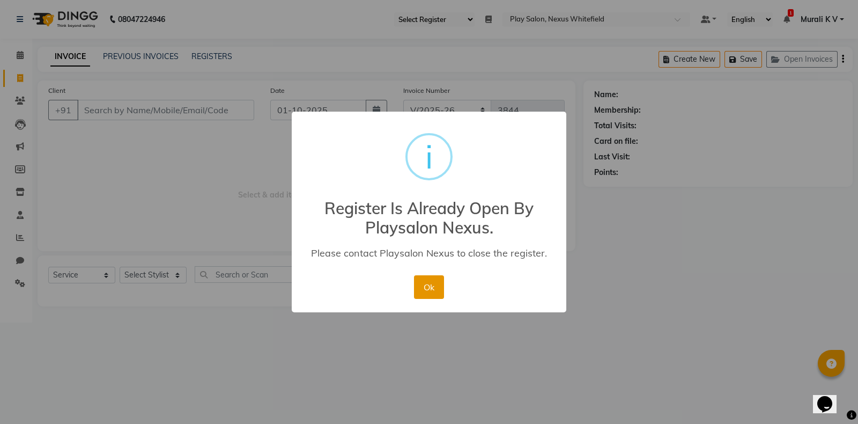
click at [433, 283] on button "Ok" at bounding box center [428, 287] width 29 height 24
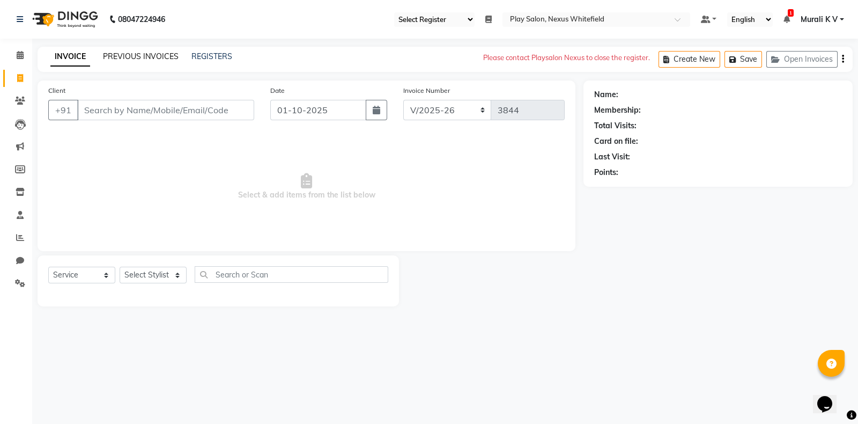
click at [154, 60] on link "PREVIOUS INVOICES" at bounding box center [141, 56] width 76 height 10
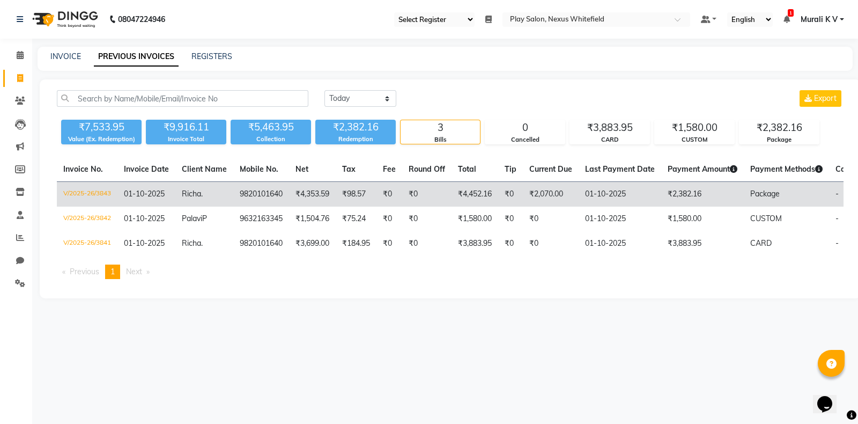
click at [94, 196] on td "V/2025-26/3843" at bounding box center [87, 194] width 61 height 25
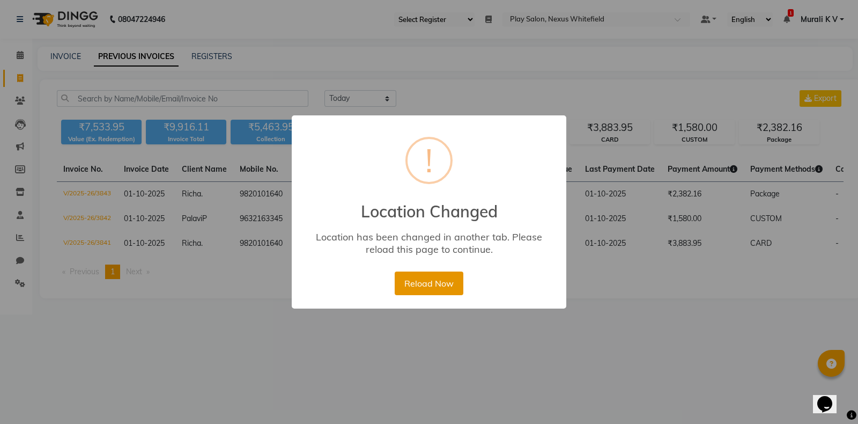
click at [432, 286] on button "Reload Now" at bounding box center [429, 283] width 68 height 24
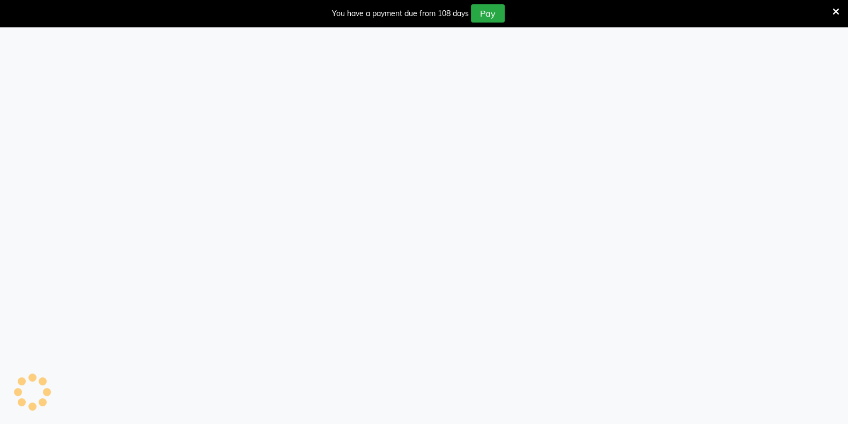
select select "106"
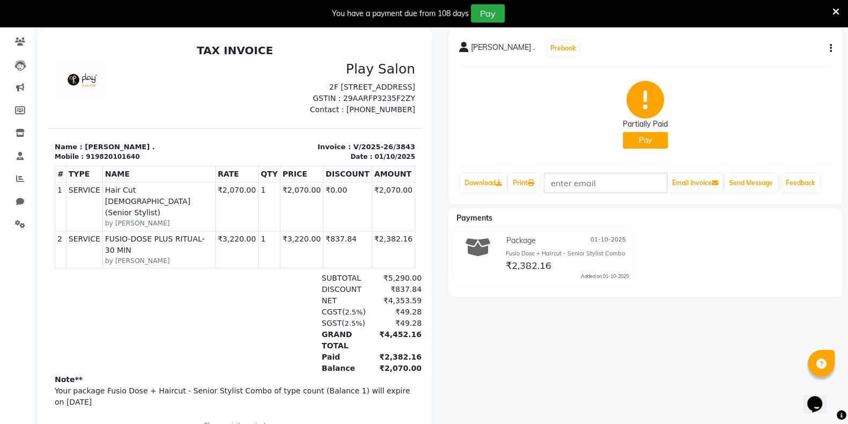
scroll to position [86, 0]
click at [828, 47] on button "button" at bounding box center [828, 47] width 6 height 11
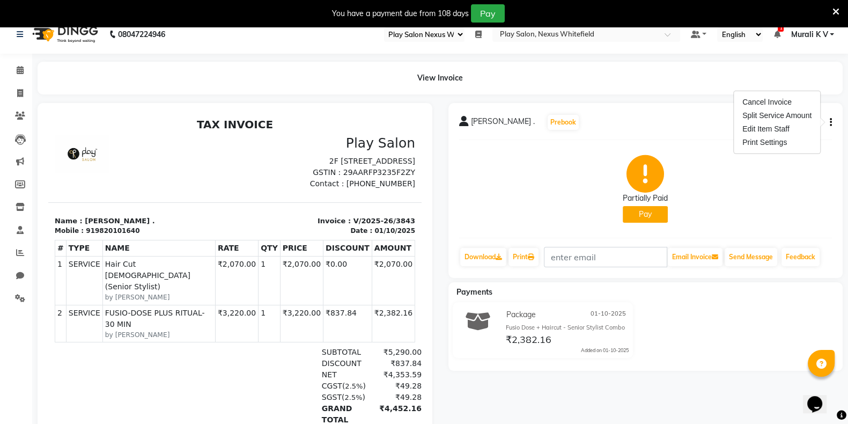
scroll to position [11, 0]
click at [621, 108] on div "[PERSON_NAME] . Prebook Partially Paid Pay Download Print Email Invoice Send Me…" at bounding box center [645, 190] width 395 height 175
click at [836, 11] on icon at bounding box center [835, 12] width 7 height 10
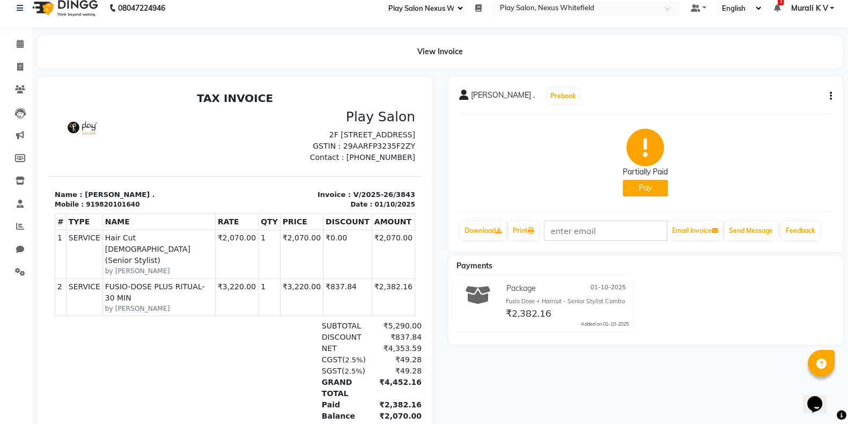
click at [829, 96] on icon "button" at bounding box center [830, 96] width 2 height 1
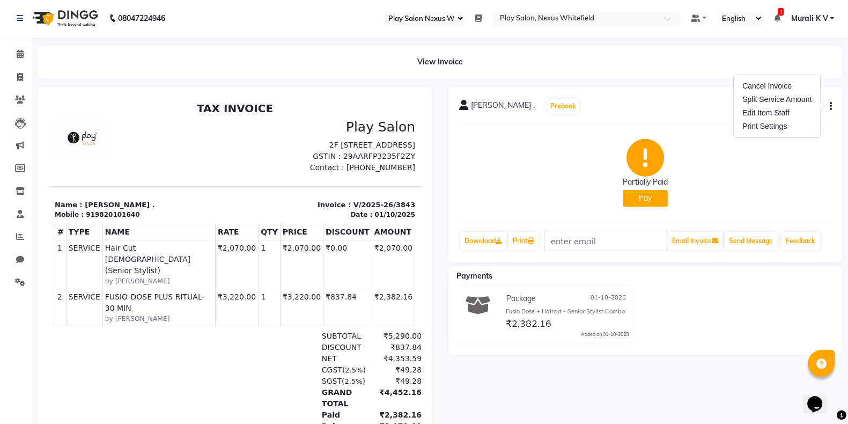
scroll to position [0, 0]
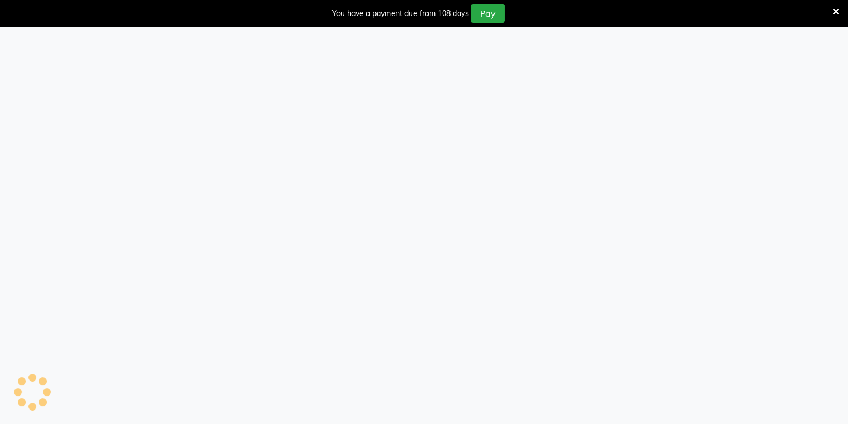
select select "106"
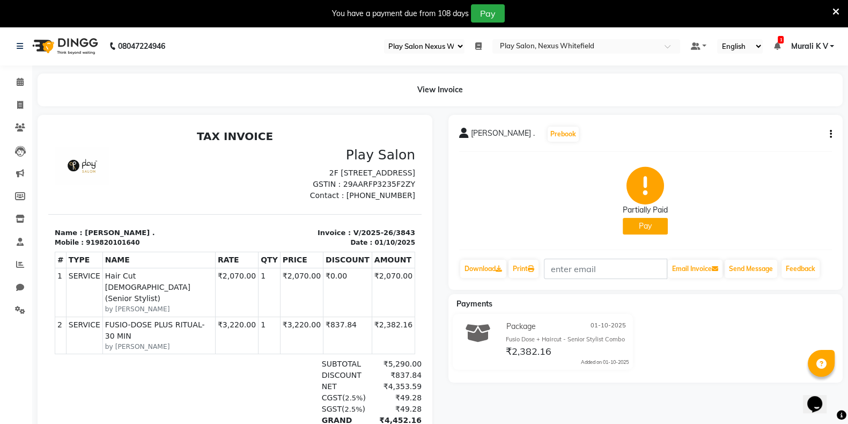
click at [831, 137] on div "Richa . Prebook Partially Paid Pay Download Print Email Invoice Send Message Fe…" at bounding box center [645, 202] width 395 height 175
click at [826, 136] on button "button" at bounding box center [828, 134] width 6 height 11
click at [838, 9] on icon at bounding box center [835, 12] width 7 height 10
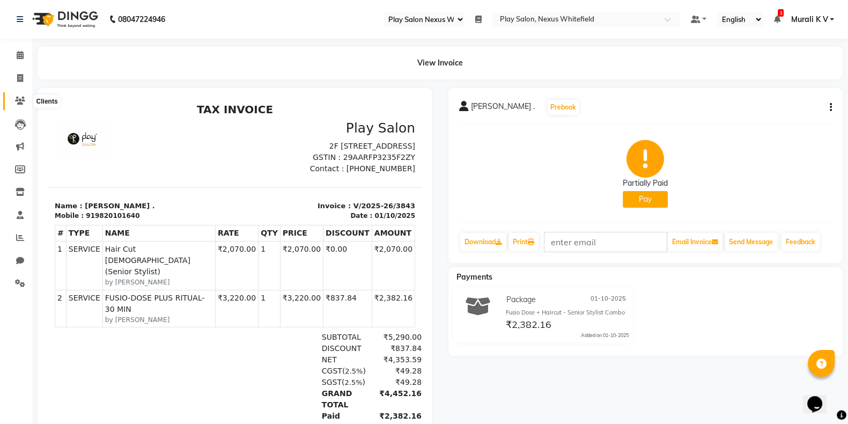
click at [16, 99] on icon at bounding box center [20, 101] width 10 height 8
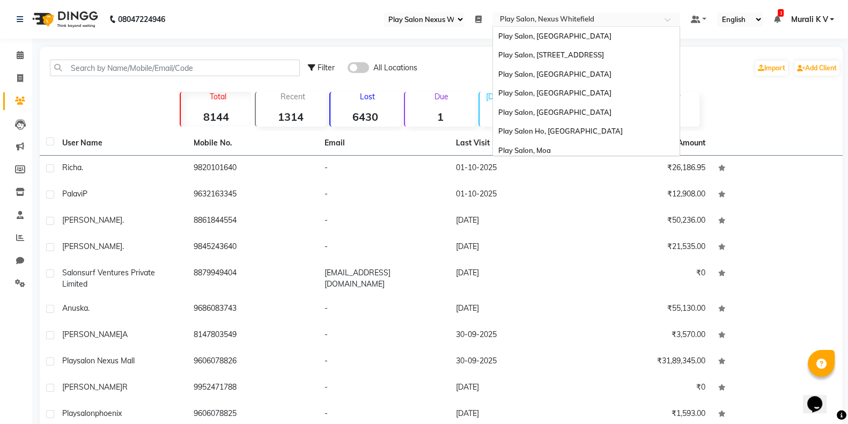
click at [539, 23] on input "text" at bounding box center [575, 20] width 155 height 11
click at [552, 95] on span "Play Salon, Sarjapur" at bounding box center [554, 92] width 113 height 9
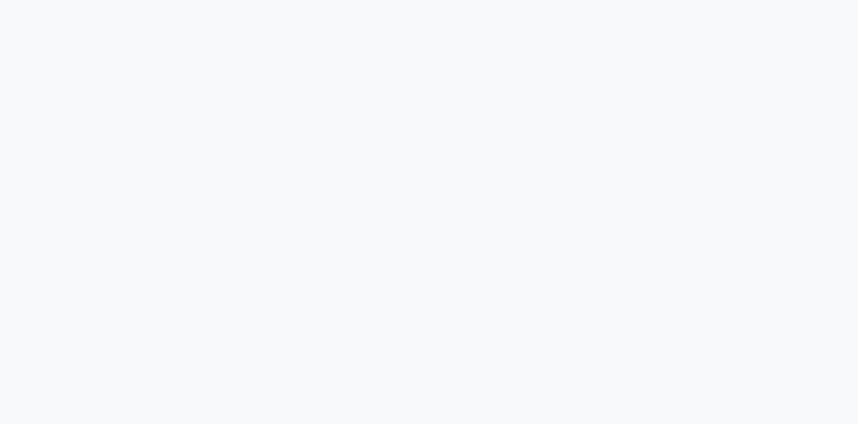
select select "94"
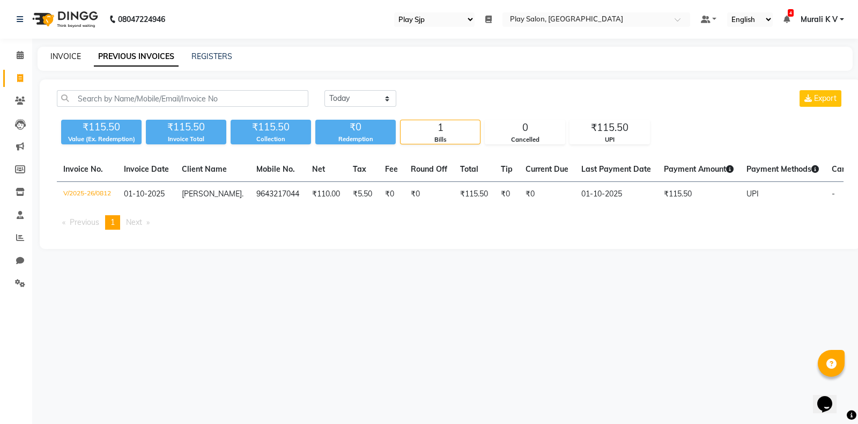
click at [66, 57] on link "INVOICE" at bounding box center [65, 56] width 31 height 10
select select "service"
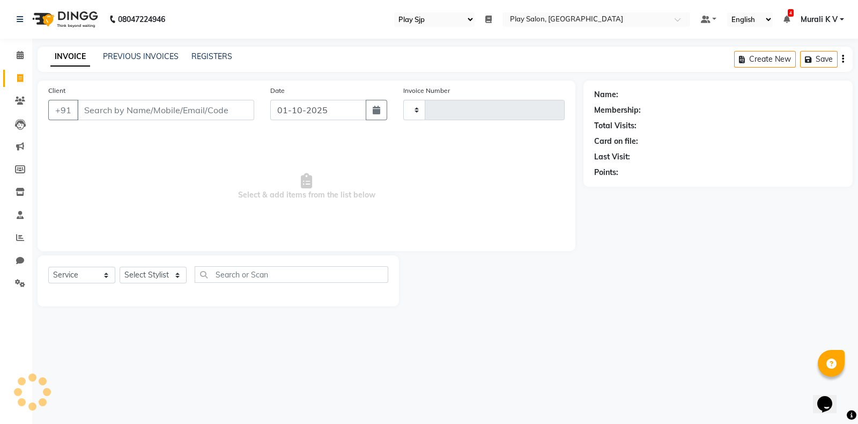
type input "0813"
select select "8308"
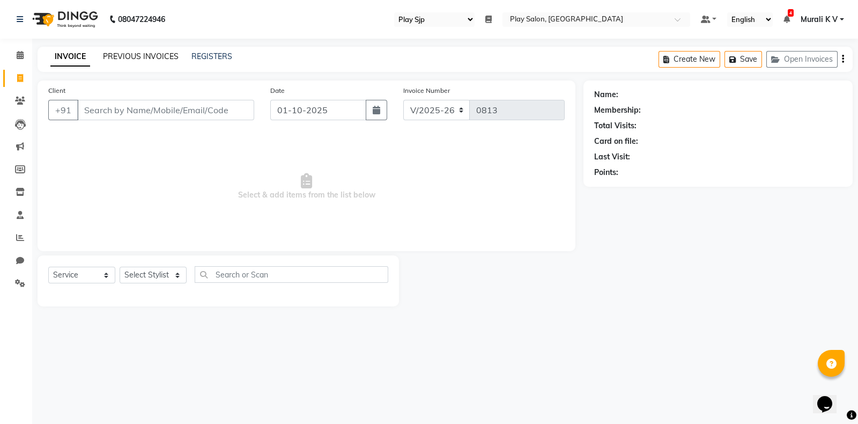
click at [134, 57] on link "PREVIOUS INVOICES" at bounding box center [141, 56] width 76 height 10
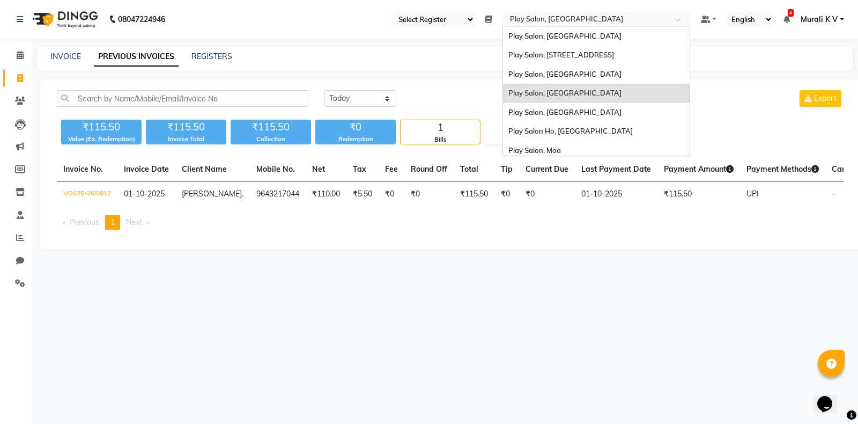
click at [557, 25] on input "text" at bounding box center [585, 20] width 155 height 11
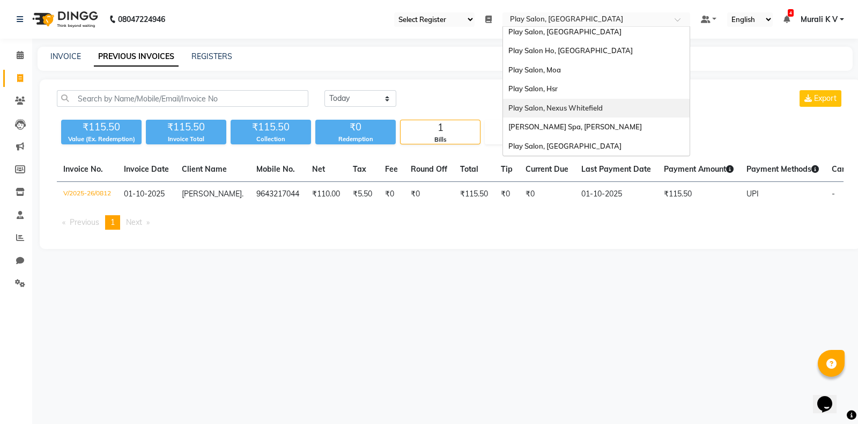
click at [591, 108] on span "Play Salon, Nexus Whitefield" at bounding box center [555, 107] width 94 height 9
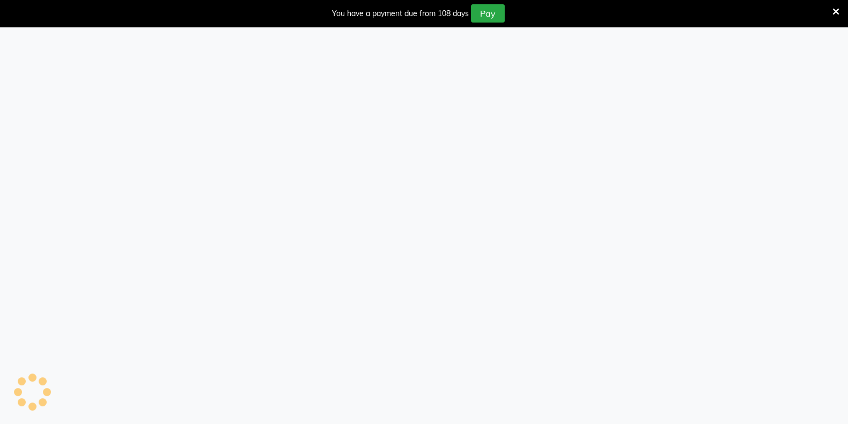
select select "106"
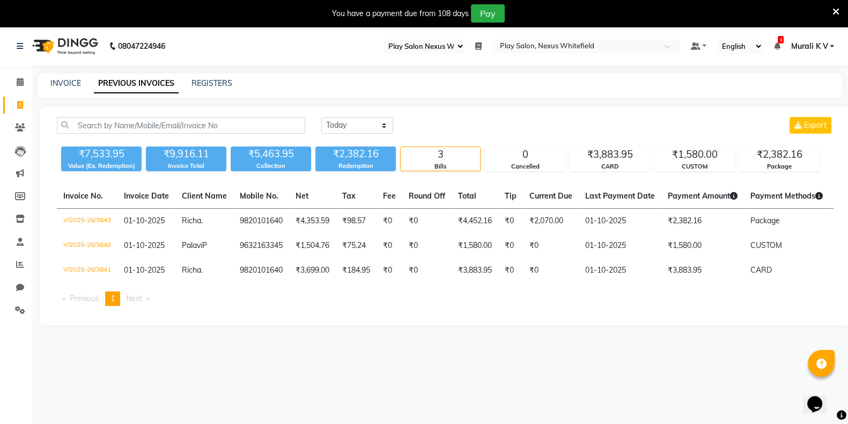
click at [838, 12] on icon at bounding box center [835, 12] width 7 height 10
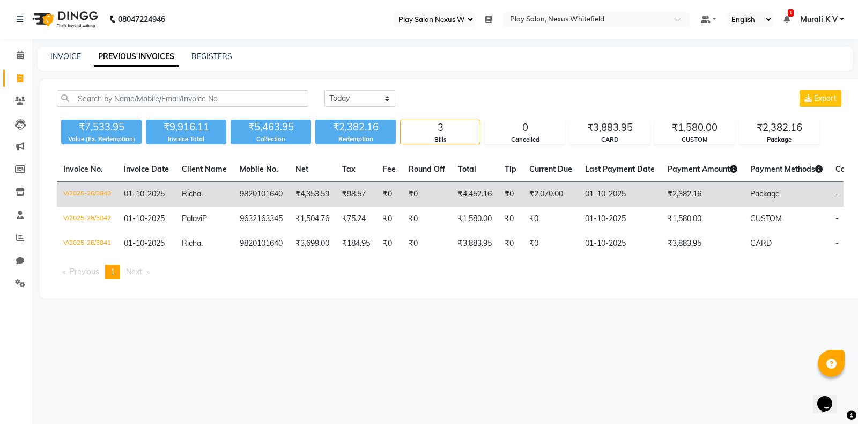
click at [96, 199] on td "V/2025-26/3843" at bounding box center [87, 194] width 61 height 25
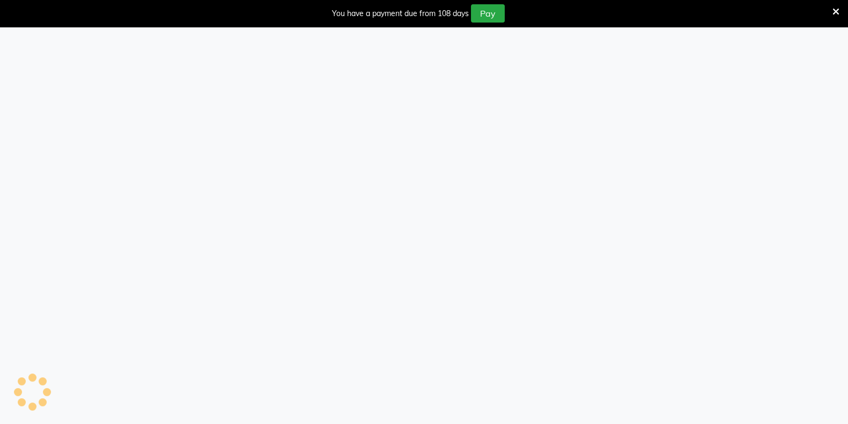
select select "106"
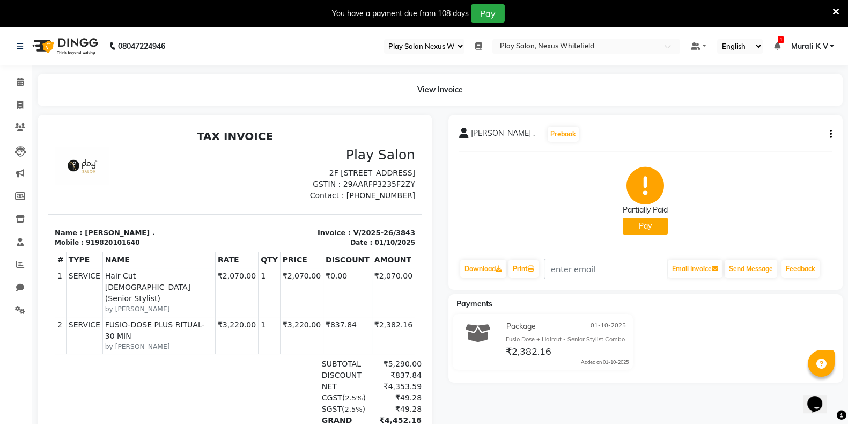
click at [831, 134] on icon "button" at bounding box center [830, 134] width 2 height 1
click at [773, 114] on div "Cancel Invoice" at bounding box center [776, 113] width 73 height 13
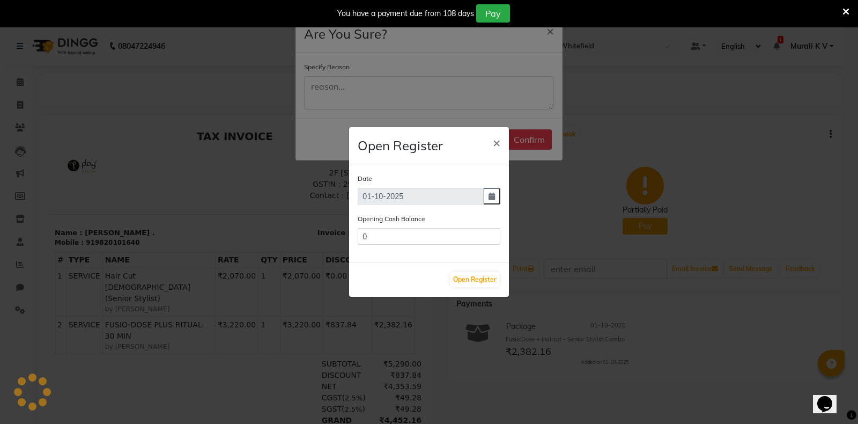
type input "33114"
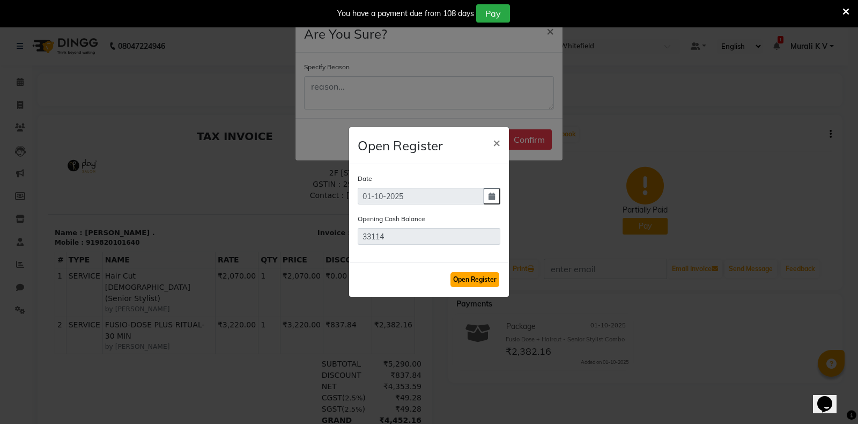
click at [469, 281] on button "Open Register" at bounding box center [474, 279] width 49 height 15
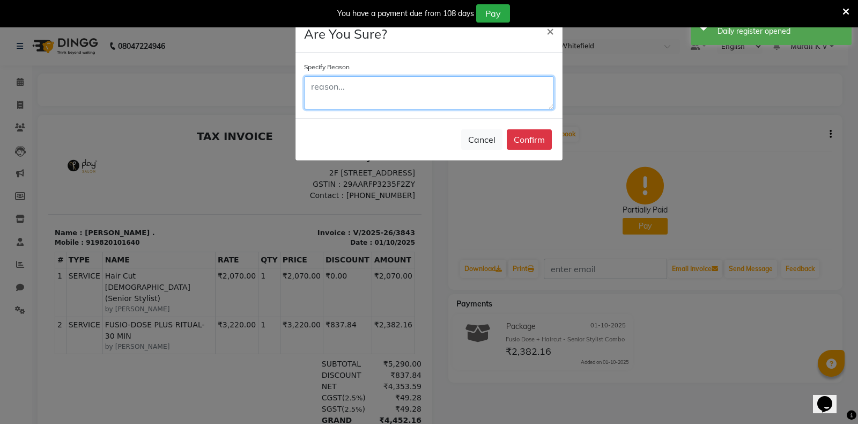
click at [405, 87] on textarea at bounding box center [429, 92] width 250 height 33
type textarea "wrong billing"
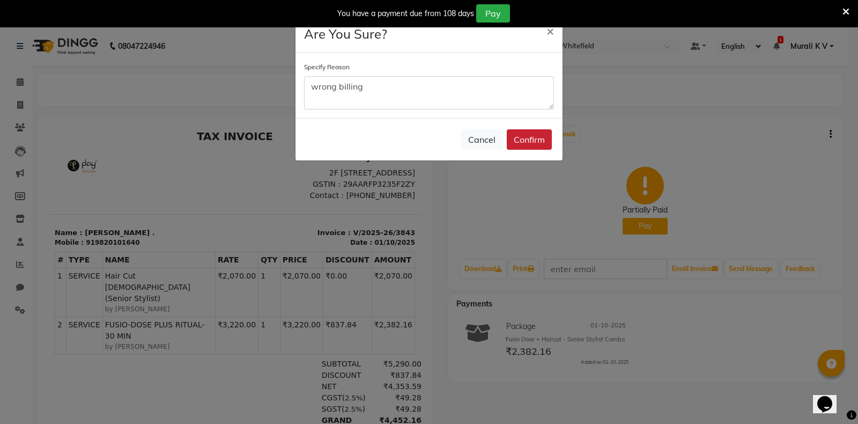
click at [536, 143] on button "Confirm" at bounding box center [529, 139] width 45 height 20
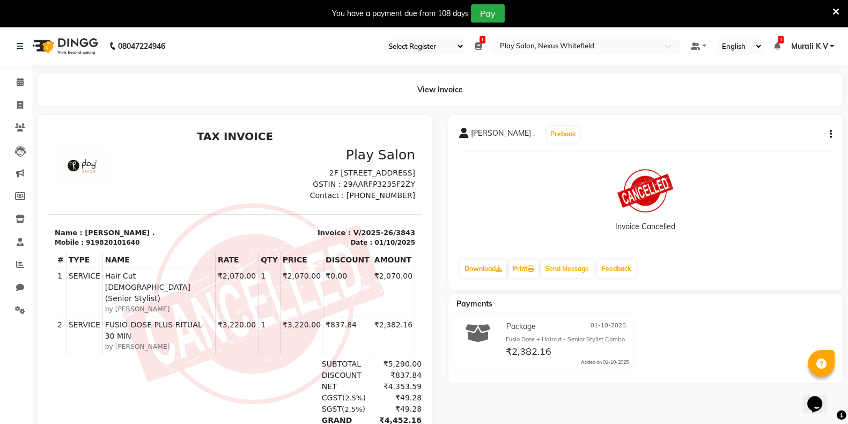
click at [836, 10] on icon at bounding box center [835, 12] width 7 height 10
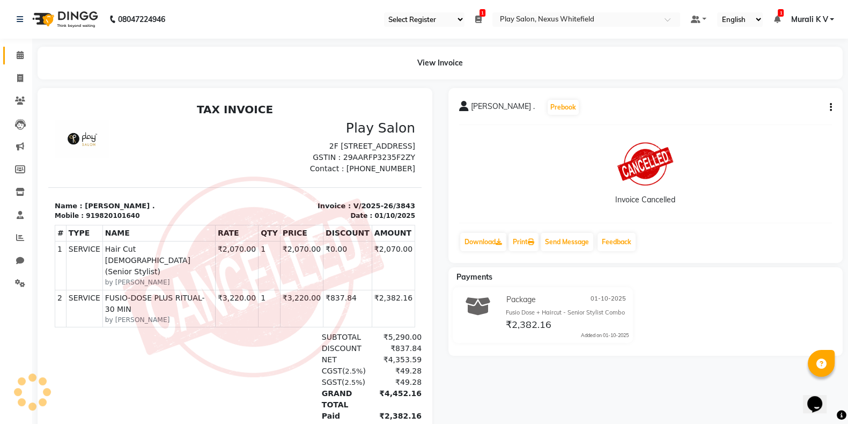
click at [21, 63] on link "Calendar" at bounding box center [16, 56] width 26 height 18
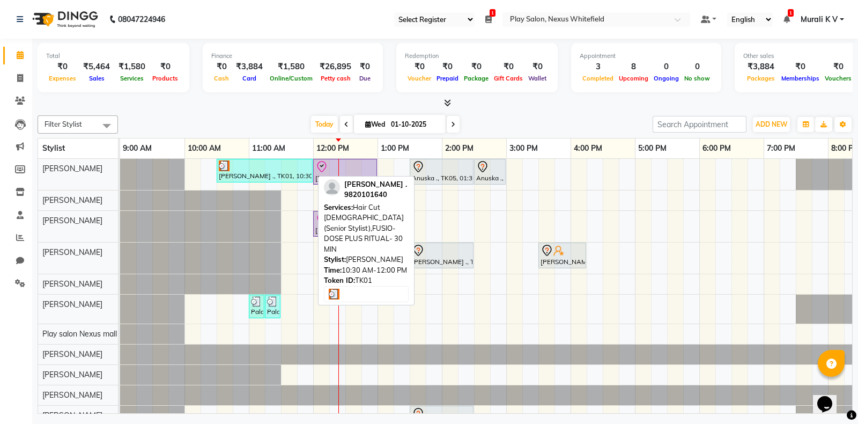
click at [231, 170] on div "[PERSON_NAME] ., TK01, 10:30 AM-12:00 PM, Hair Cut [DEMOGRAPHIC_DATA] (Senior S…" at bounding box center [265, 170] width 94 height 20
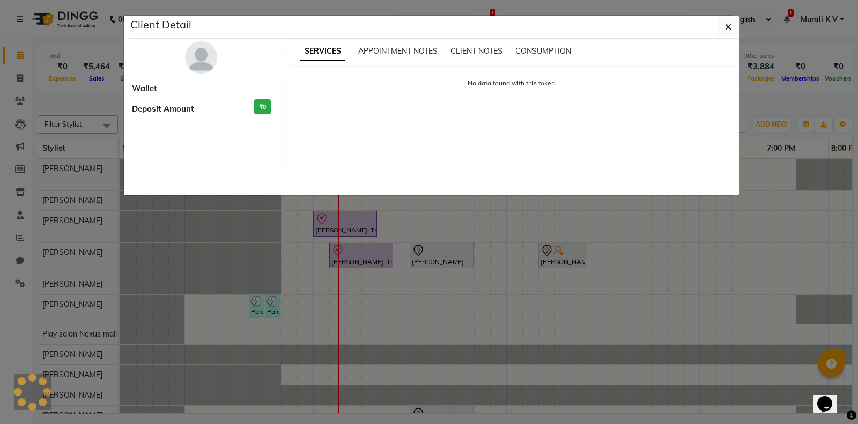
select select "3"
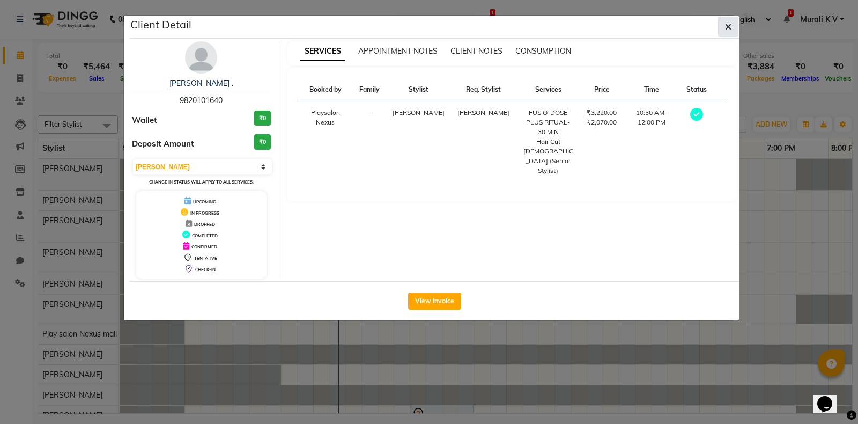
click at [730, 30] on icon "button" at bounding box center [728, 27] width 6 height 9
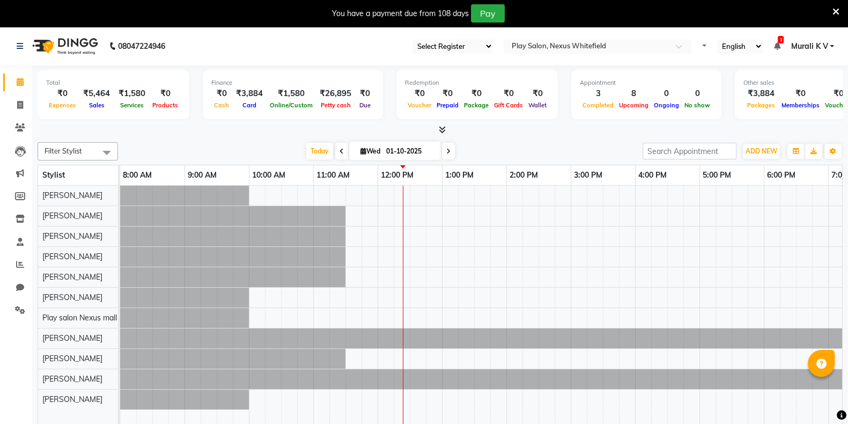
select select "106"
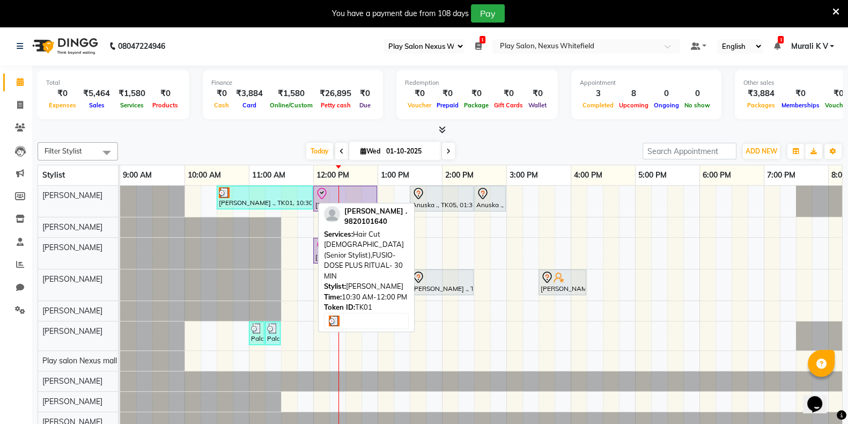
click at [224, 190] on img at bounding box center [224, 192] width 11 height 11
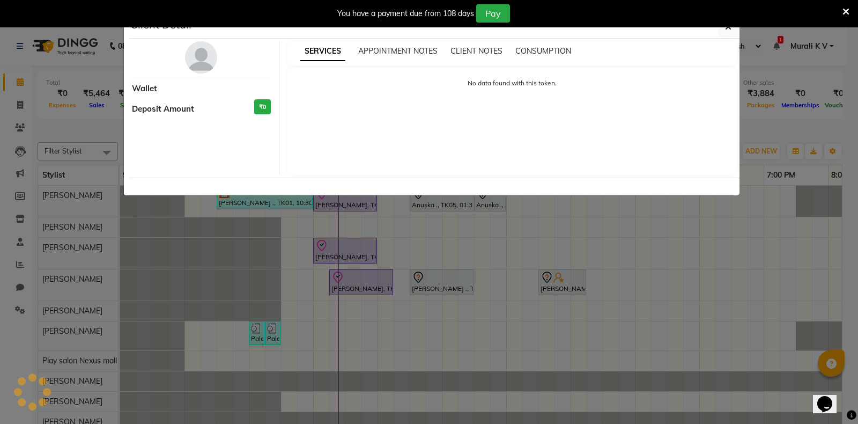
select select "3"
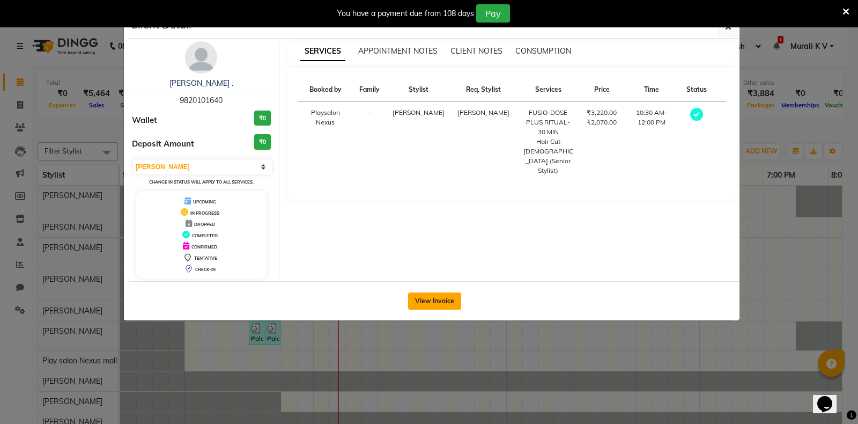
click at [434, 294] on button "View Invoice" at bounding box center [434, 300] width 53 height 17
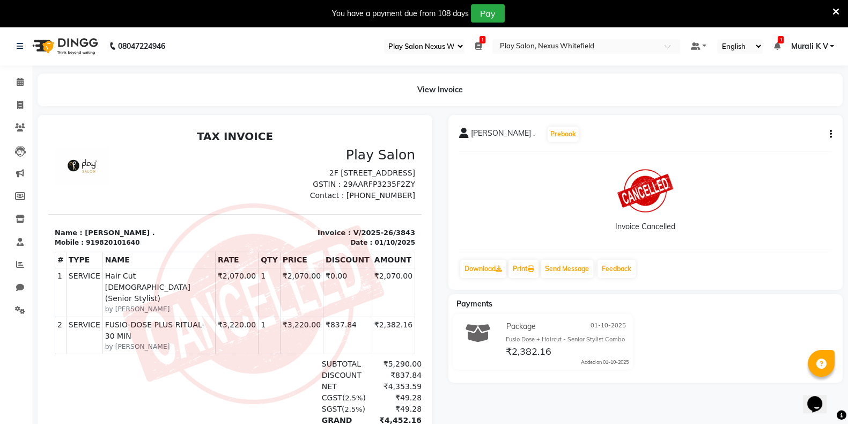
click at [834, 12] on icon at bounding box center [835, 12] width 7 height 10
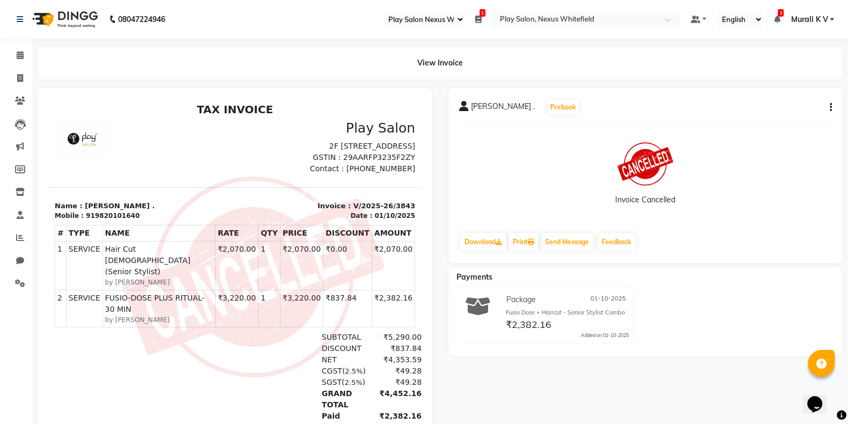
click at [477, 23] on icon at bounding box center [478, 20] width 6 height 8
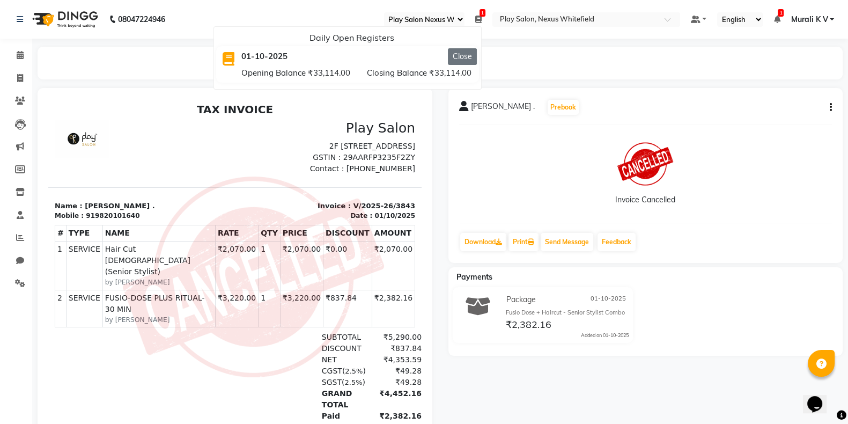
click at [465, 60] on button "Close" at bounding box center [462, 56] width 29 height 17
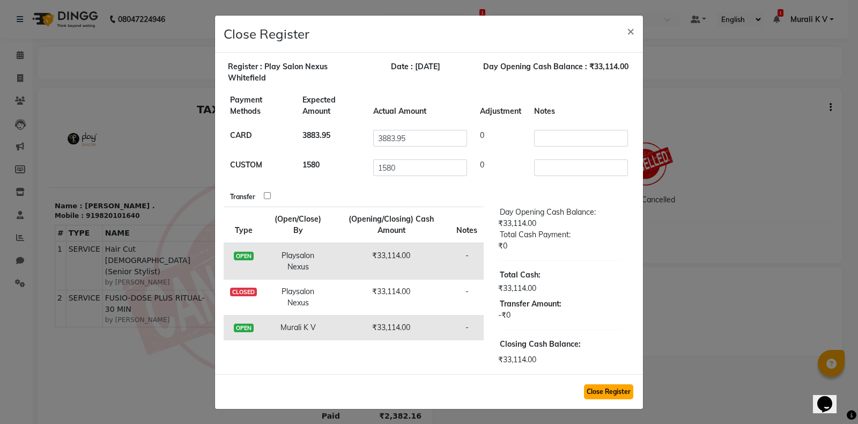
click at [601, 395] on button "Close Register" at bounding box center [608, 391] width 49 height 15
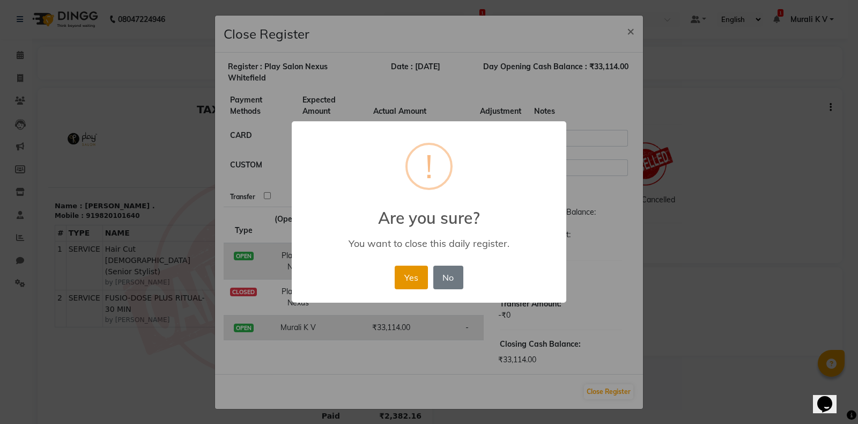
click at [414, 279] on button "Yes" at bounding box center [411, 277] width 33 height 24
